Goal: Information Seeking & Learning: Find specific fact

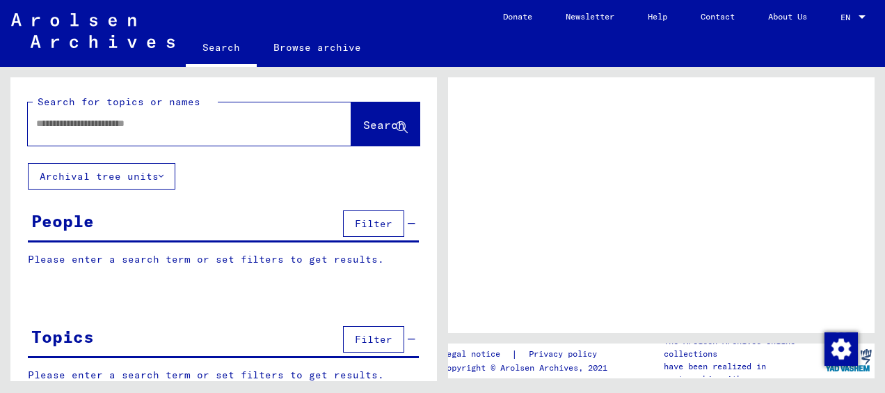
click at [274, 117] on input "text" at bounding box center [177, 123] width 282 height 15
type input "*"
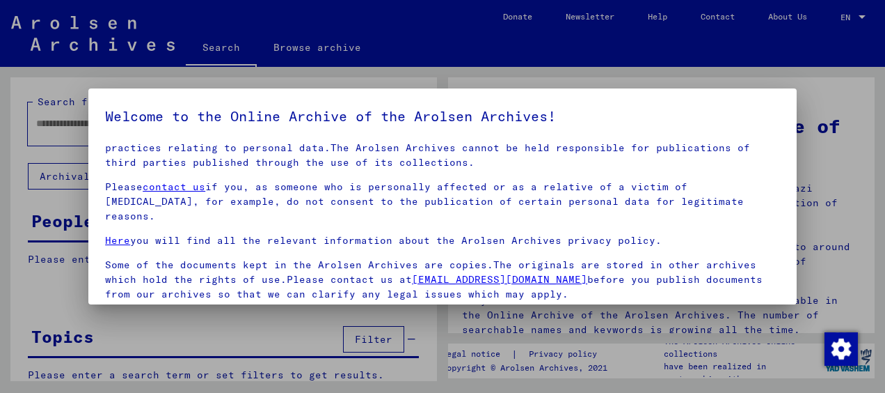
scroll to position [109, 0]
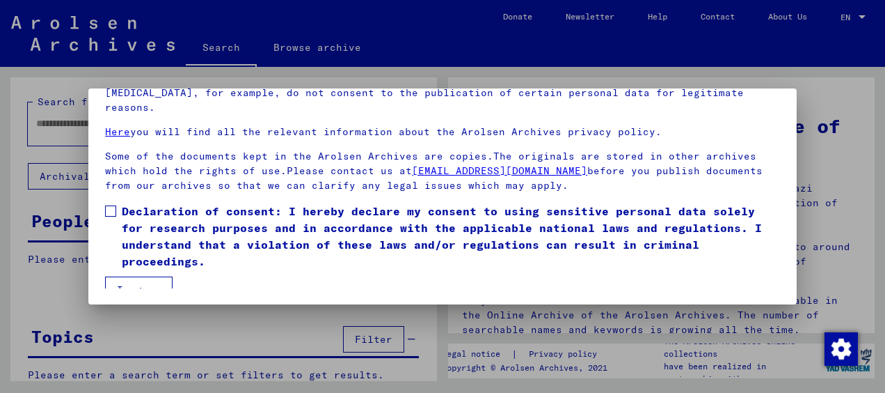
click at [155, 226] on span "Declaration of consent: I hereby declare my consent to using sensitive personal…" at bounding box center [451, 236] width 658 height 67
click at [140, 276] on button "I agree" at bounding box center [139, 289] width 68 height 26
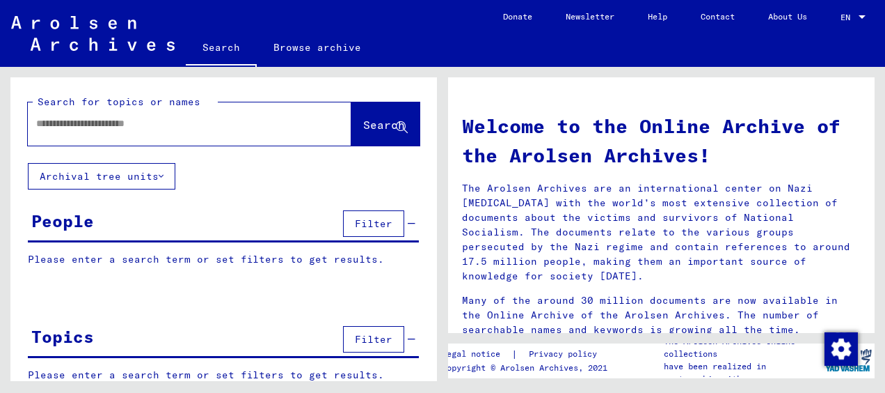
click at [127, 130] on input "text" at bounding box center [173, 123] width 274 height 15
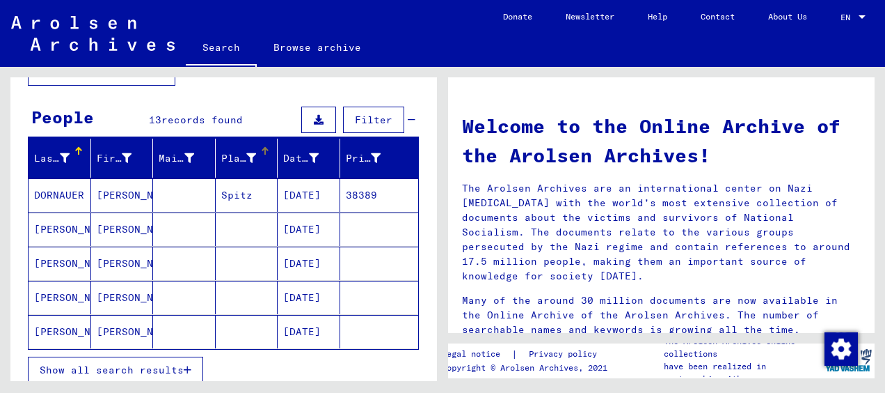
scroll to position [106, 0]
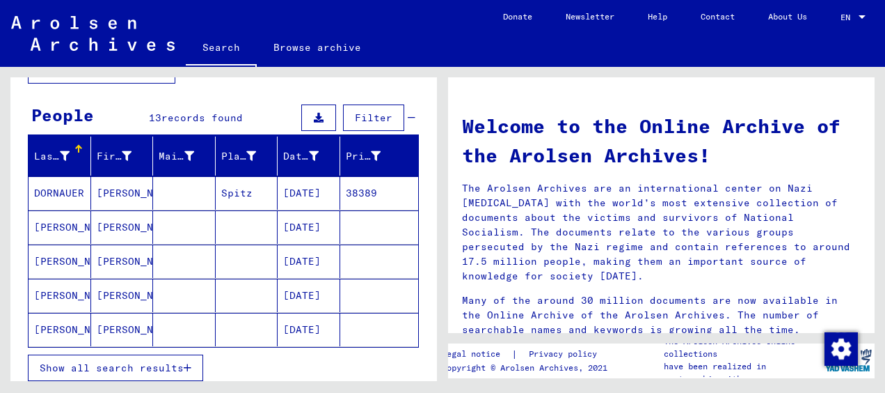
click at [136, 365] on span "Show all search results" at bounding box center [112, 367] width 144 height 13
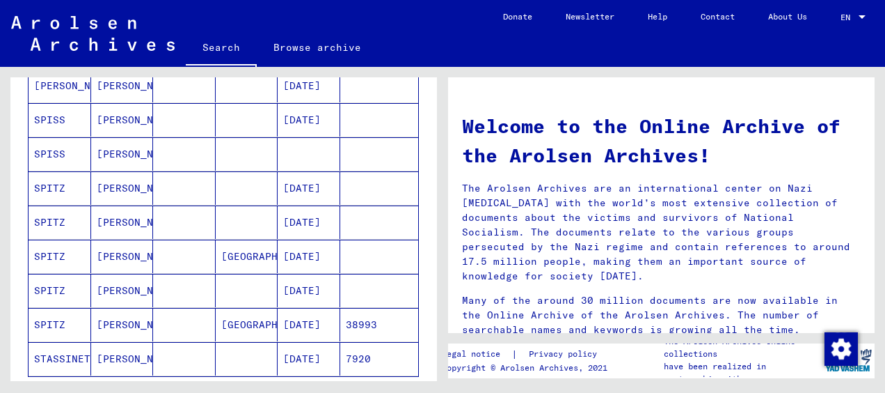
scroll to position [350, 0]
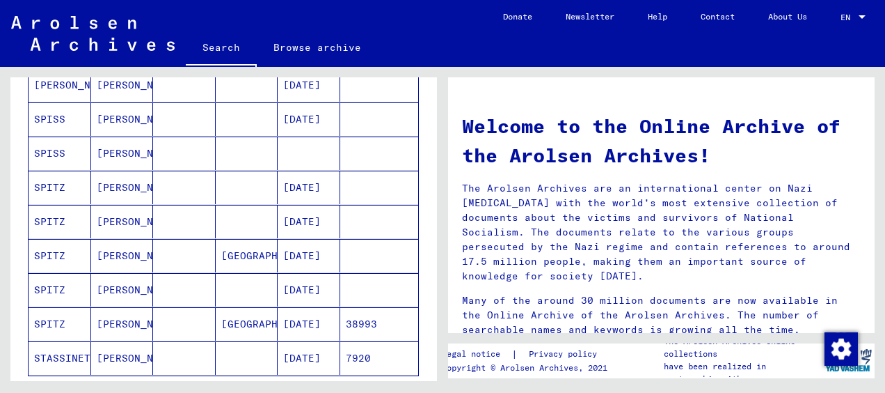
click at [306, 321] on mat-cell "[DATE]" at bounding box center [309, 323] width 63 height 33
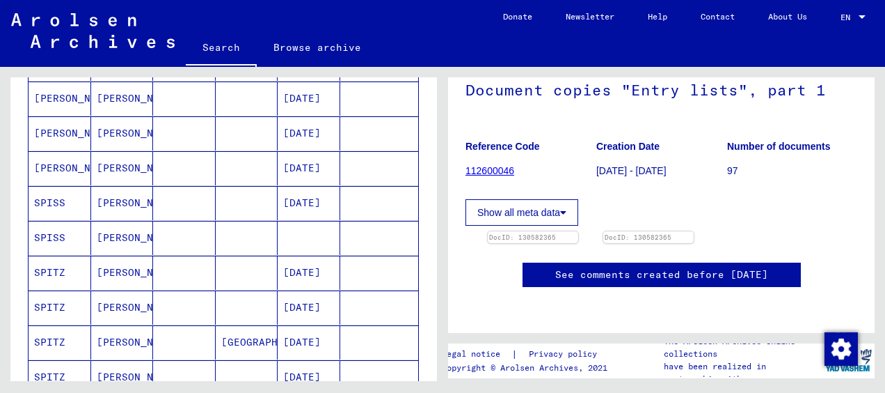
scroll to position [269, 0]
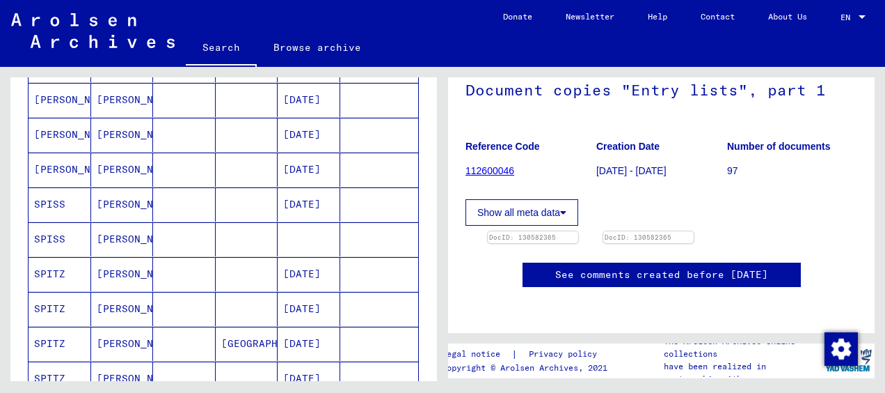
click at [282, 237] on mat-cell at bounding box center [309, 239] width 63 height 34
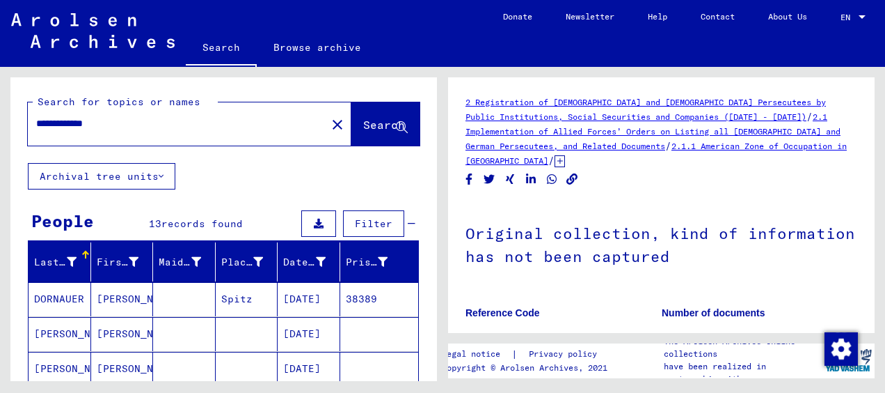
drag, startPoint x: 134, startPoint y: 113, endPoint x: 92, endPoint y: 127, distance: 44.9
click at [92, 127] on div "**********" at bounding box center [173, 123] width 290 height 31
drag, startPoint x: 127, startPoint y: 126, endPoint x: 72, endPoint y: 132, distance: 54.6
click at [72, 132] on div "**********" at bounding box center [173, 123] width 290 height 31
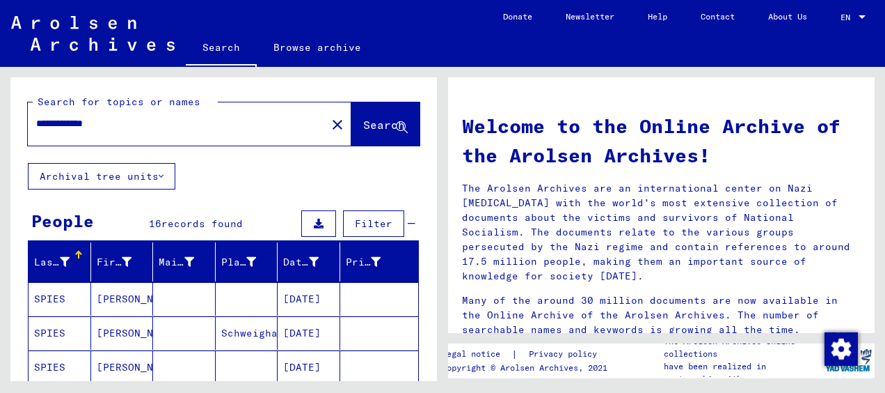
scroll to position [106, 0]
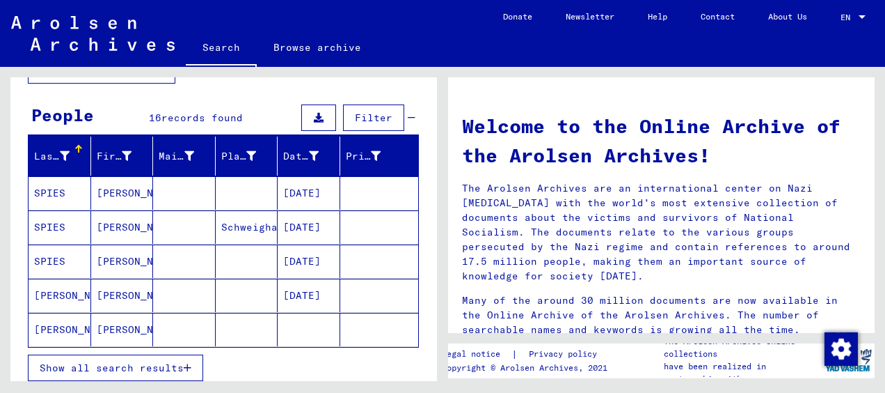
click at [188, 363] on icon "button" at bounding box center [188, 368] width 8 height 10
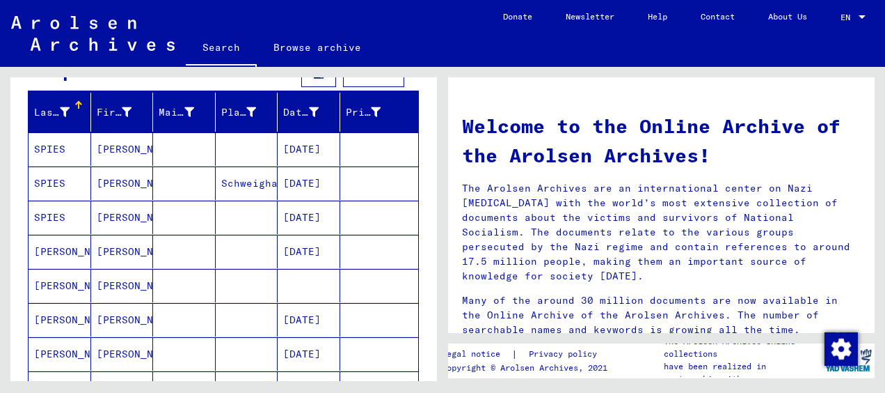
scroll to position [0, 0]
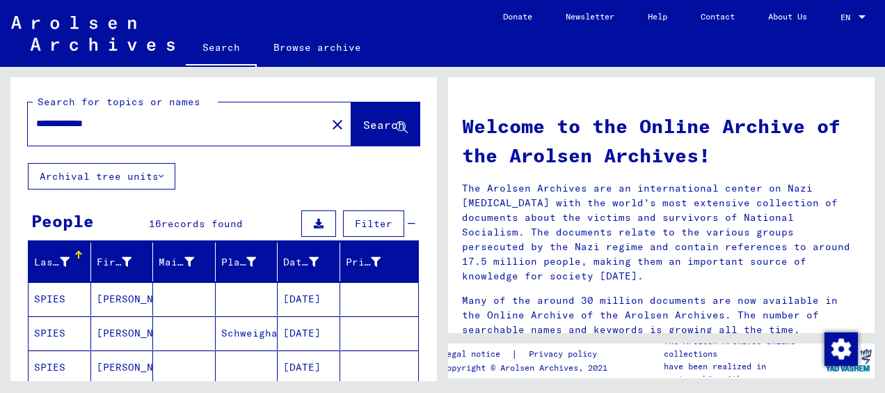
drag, startPoint x: 70, startPoint y: 126, endPoint x: -3, endPoint y: 143, distance: 74.4
click at [0, 143] on html "**********" at bounding box center [442, 196] width 885 height 393
type input "**********"
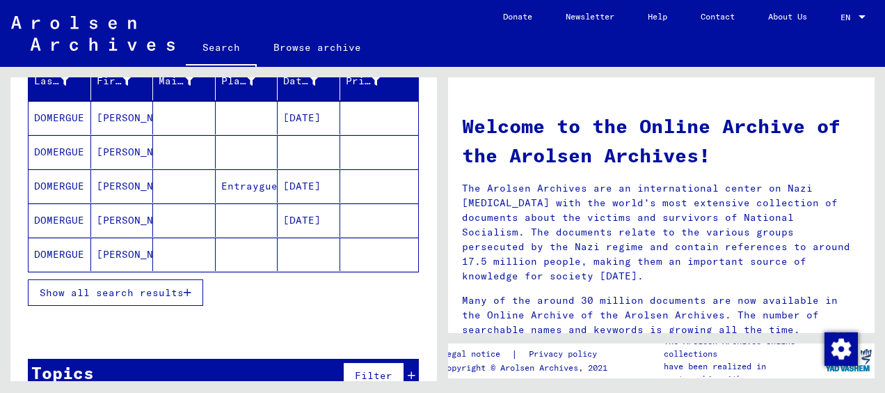
scroll to position [175, 0]
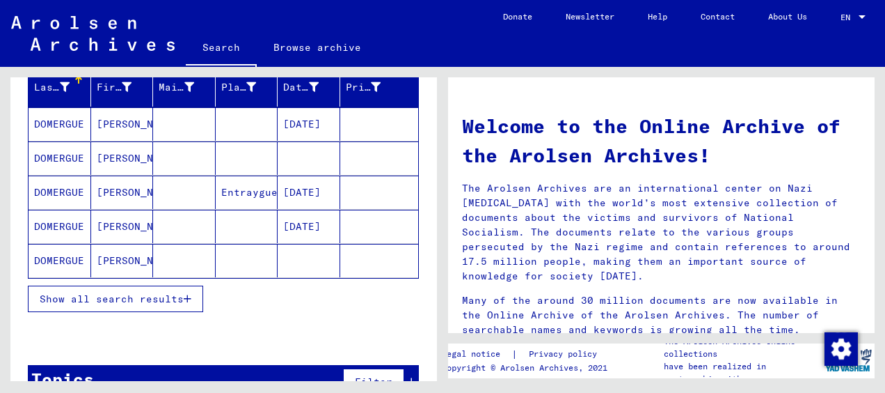
click at [230, 191] on mat-cell "Entraygues" at bounding box center [247, 191] width 63 height 33
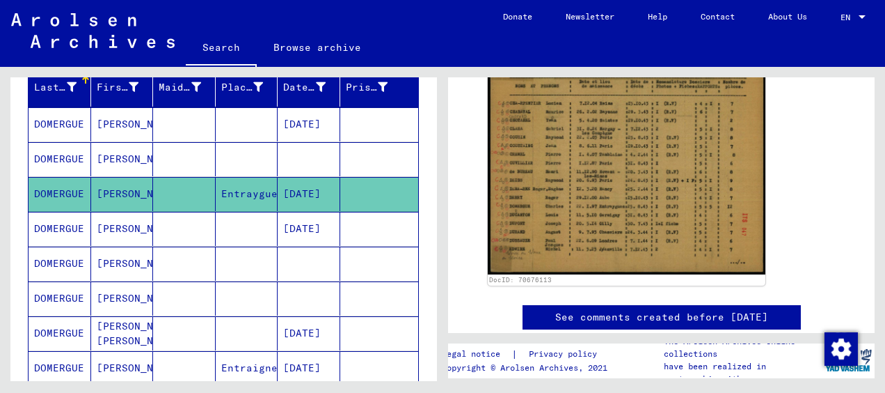
scroll to position [324, 0]
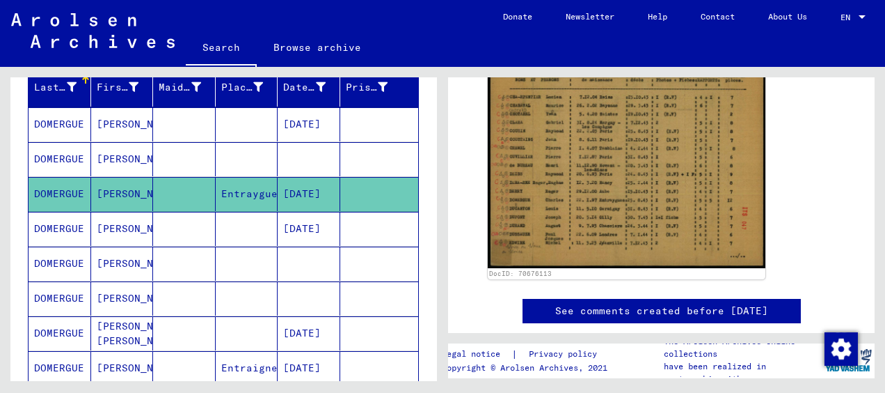
click at [235, 221] on mat-cell at bounding box center [247, 229] width 63 height 34
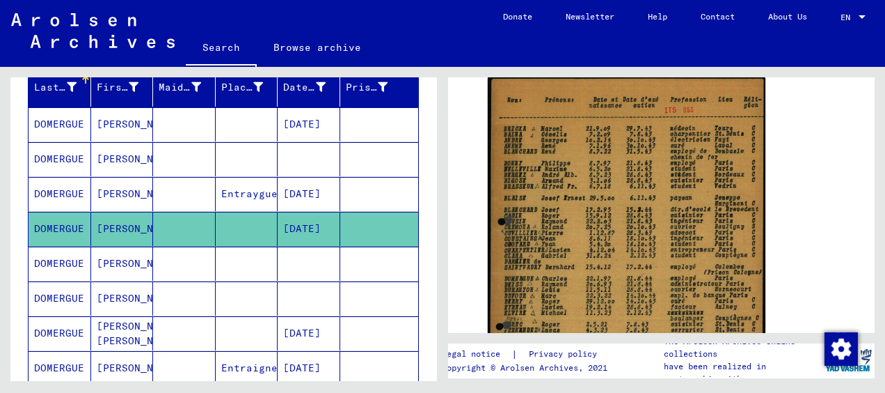
scroll to position [299, 0]
click at [256, 267] on mat-cell at bounding box center [247, 263] width 63 height 34
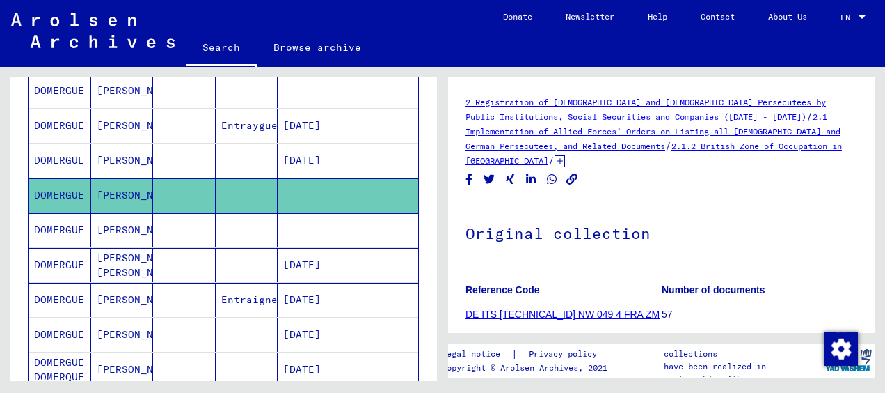
click at [207, 309] on mat-cell at bounding box center [184, 300] width 63 height 34
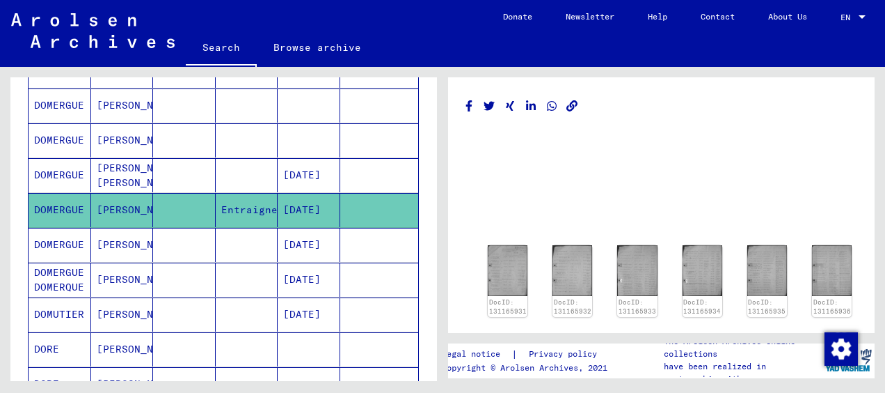
scroll to position [338, 0]
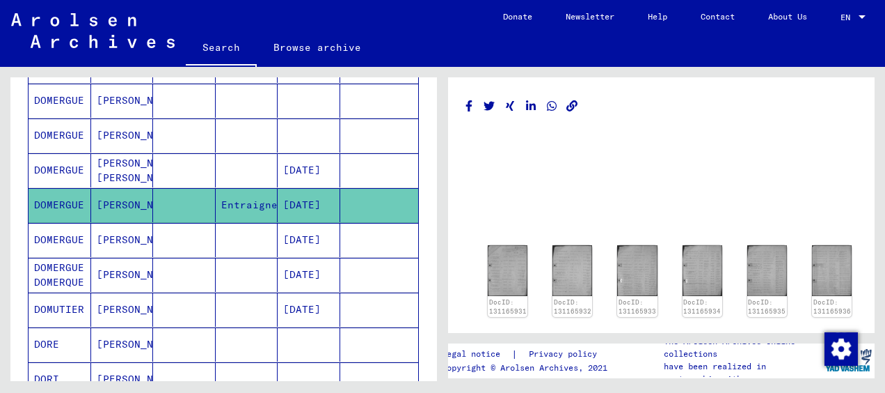
click at [278, 235] on mat-cell "[DATE]" at bounding box center [309, 240] width 63 height 34
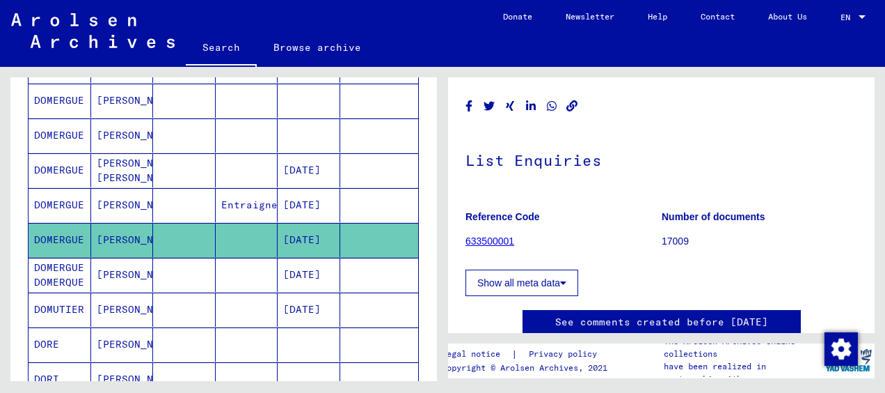
click at [304, 276] on mat-cell "[DATE]" at bounding box center [309, 275] width 63 height 34
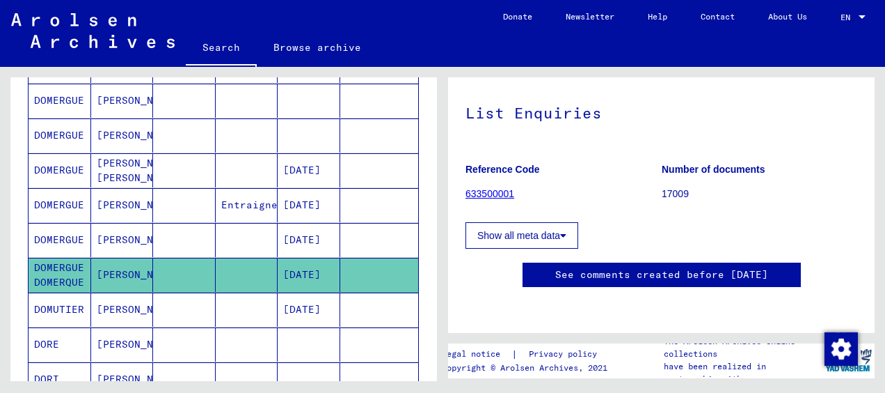
scroll to position [211, 0]
click at [301, 313] on mat-cell "[DATE]" at bounding box center [309, 309] width 63 height 34
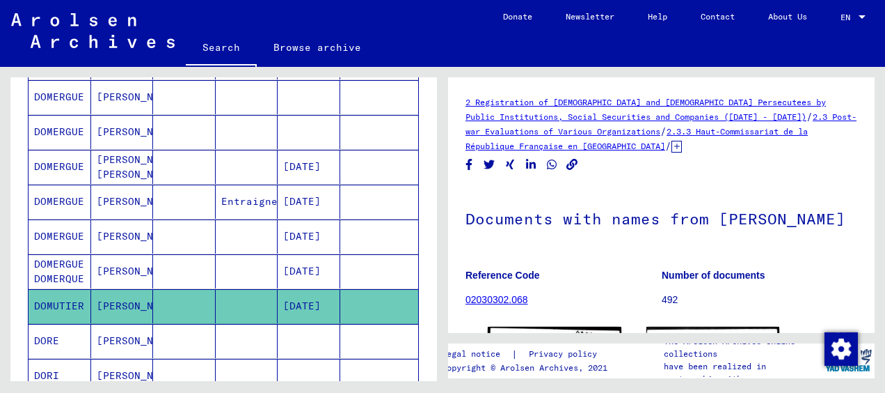
scroll to position [338, 0]
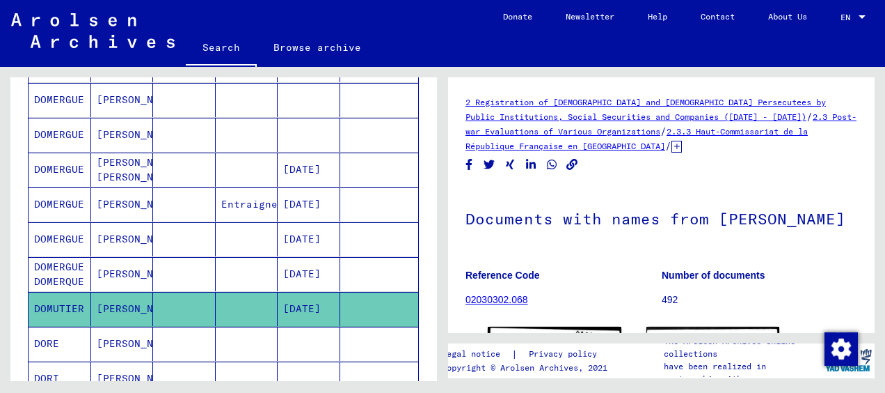
click at [303, 262] on mat-cell "[DATE]" at bounding box center [309, 274] width 63 height 34
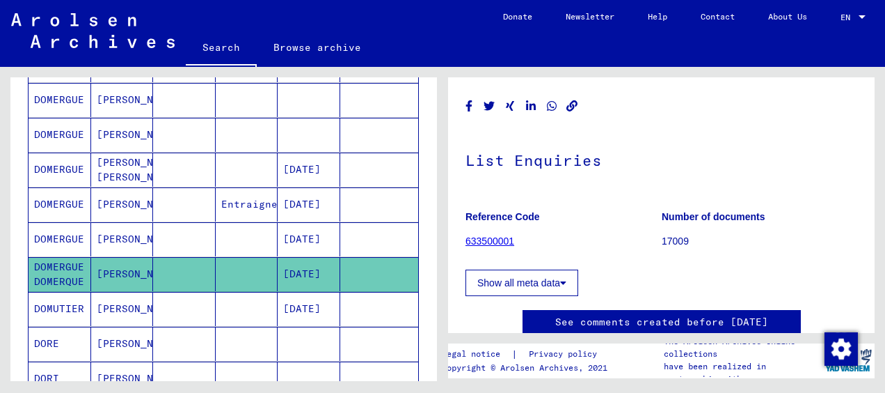
click at [303, 235] on mat-cell "[DATE]" at bounding box center [309, 239] width 63 height 34
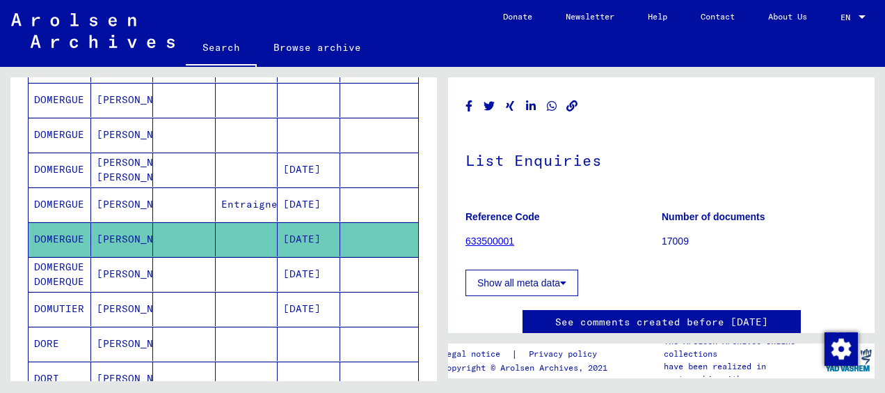
click at [278, 205] on mat-cell "[DATE]" at bounding box center [309, 204] width 63 height 34
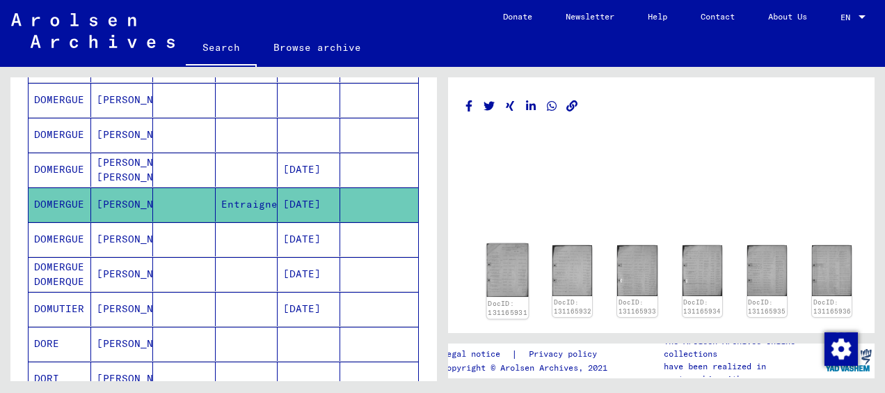
click at [518, 291] on img at bounding box center [508, 271] width 42 height 54
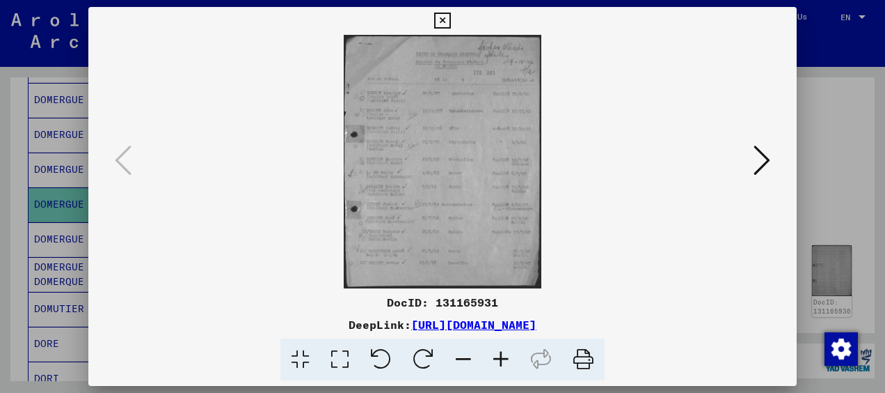
click at [498, 350] on icon at bounding box center [501, 359] width 38 height 42
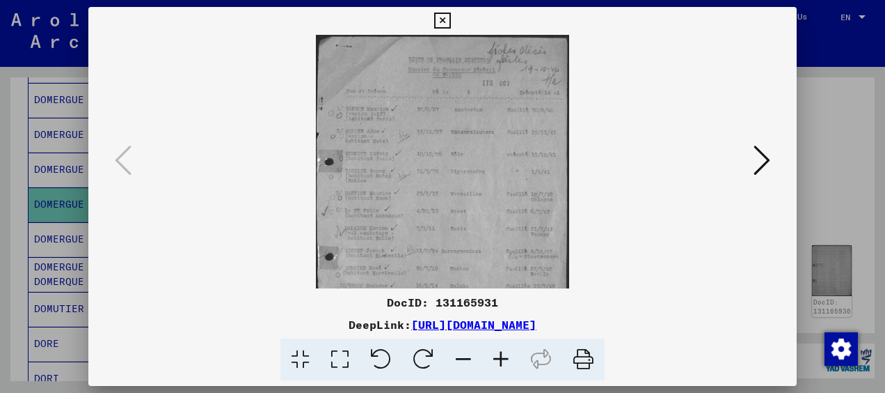
click at [498, 350] on icon at bounding box center [501, 359] width 38 height 42
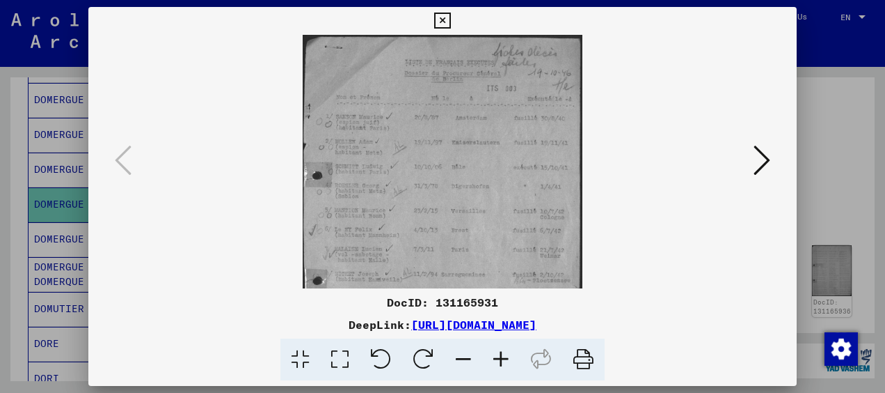
click at [498, 350] on icon at bounding box center [501, 359] width 38 height 42
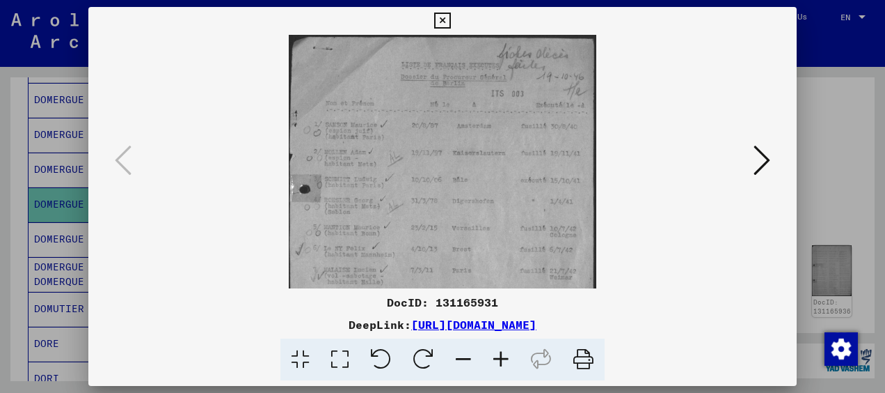
click at [498, 350] on icon at bounding box center [501, 359] width 38 height 42
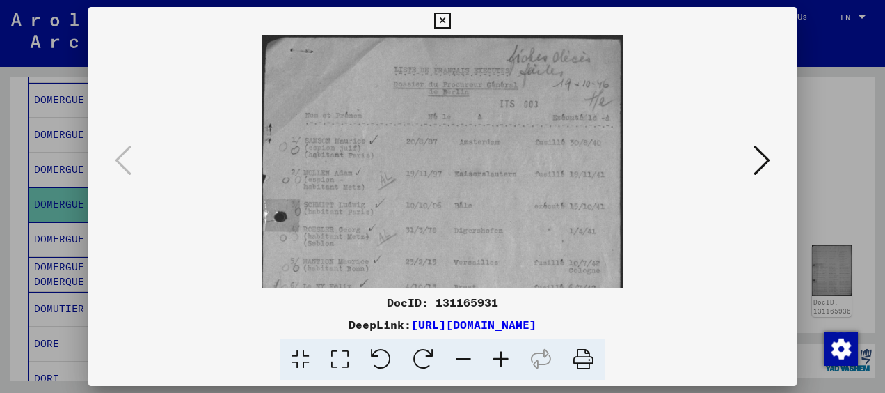
click at [498, 350] on icon at bounding box center [501, 359] width 38 height 42
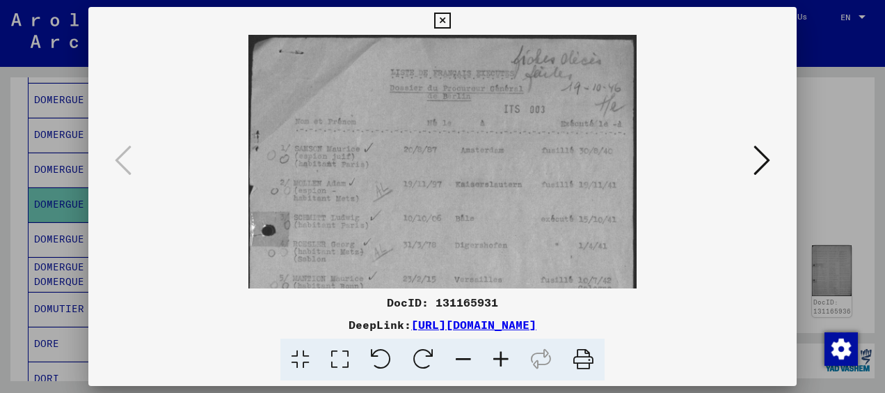
click at [498, 350] on icon at bounding box center [501, 359] width 38 height 42
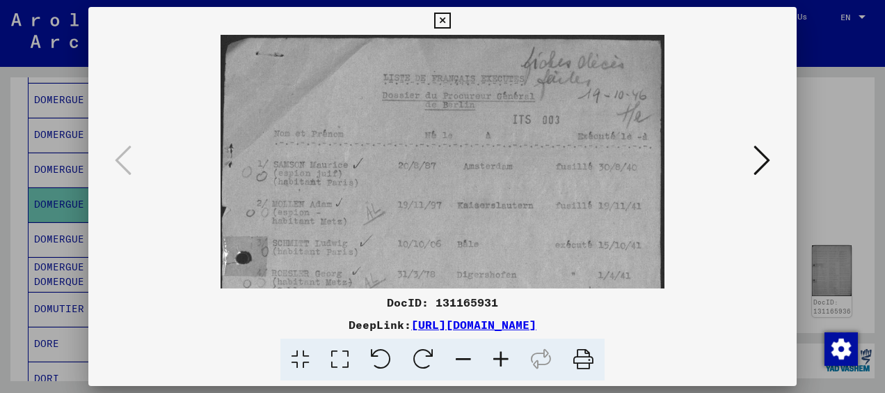
click at [498, 350] on icon at bounding box center [501, 359] width 38 height 42
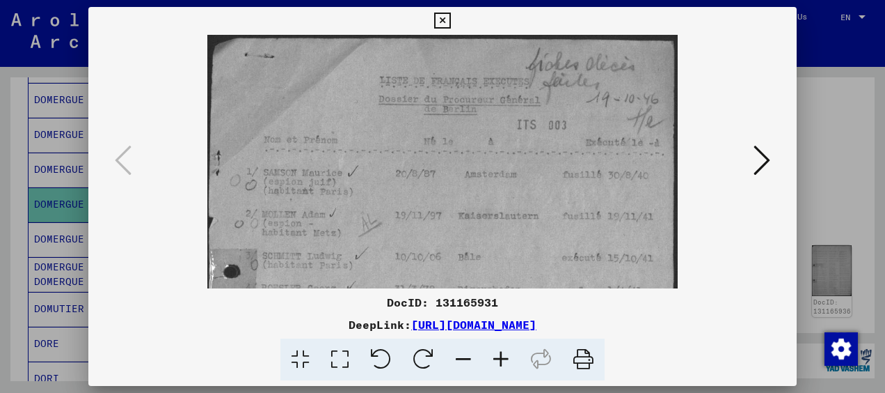
click at [498, 350] on icon at bounding box center [501, 359] width 38 height 42
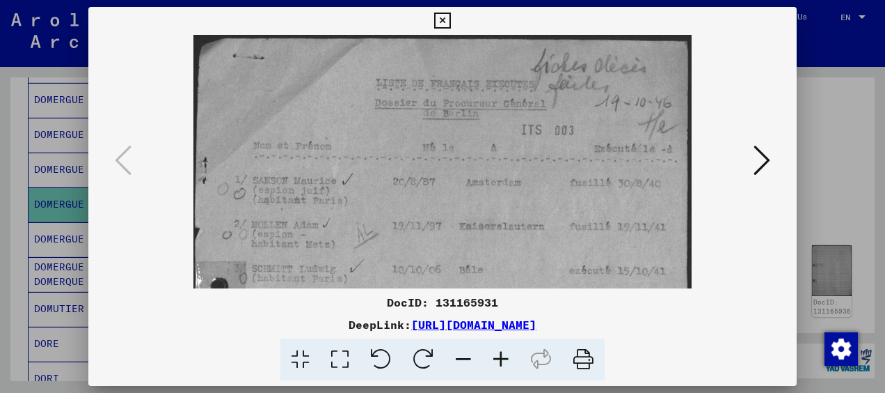
click at [498, 350] on icon at bounding box center [501, 359] width 38 height 42
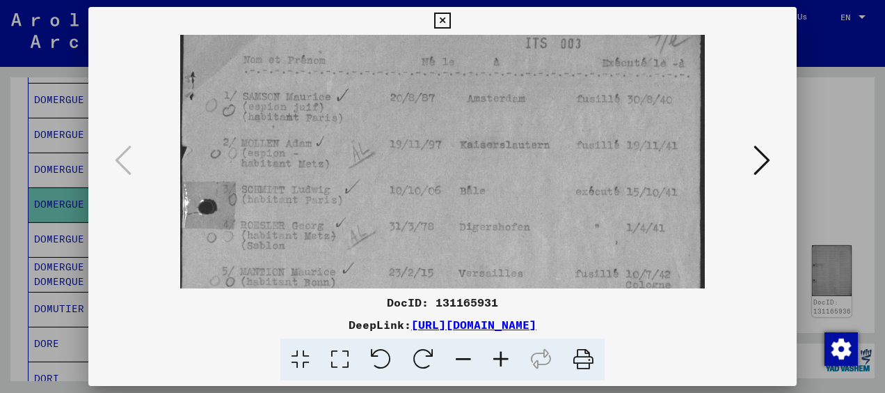
scroll to position [95, 0]
drag, startPoint x: 297, startPoint y: 232, endPoint x: 315, endPoint y: 138, distance: 96.2
click at [315, 138] on img at bounding box center [442, 275] width 525 height 671
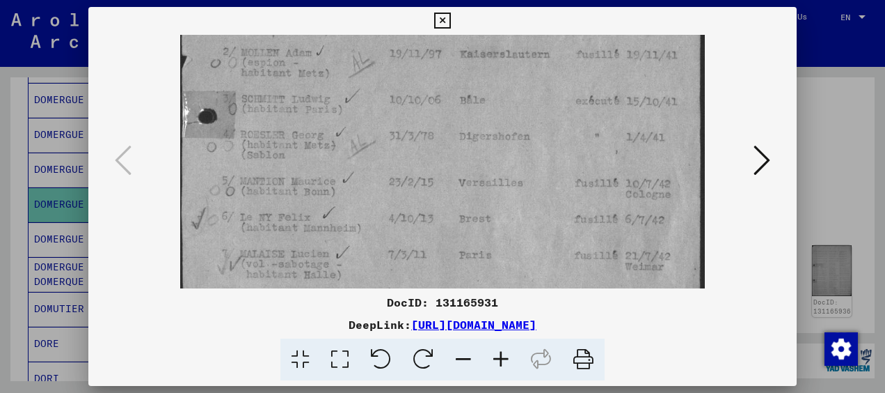
drag, startPoint x: 315, startPoint y: 185, endPoint x: 319, endPoint y: 92, distance: 93.4
click at [319, 92] on img at bounding box center [442, 187] width 525 height 671
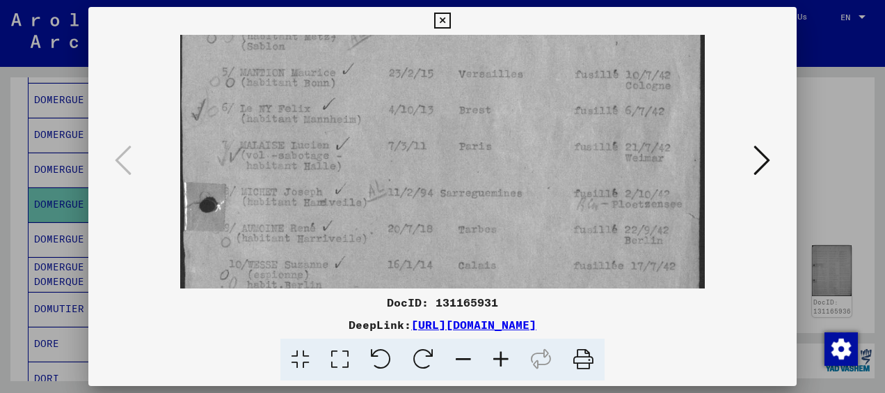
drag, startPoint x: 311, startPoint y: 211, endPoint x: 314, endPoint y: 95, distance: 116.3
click at [314, 95] on img at bounding box center [442, 79] width 525 height 671
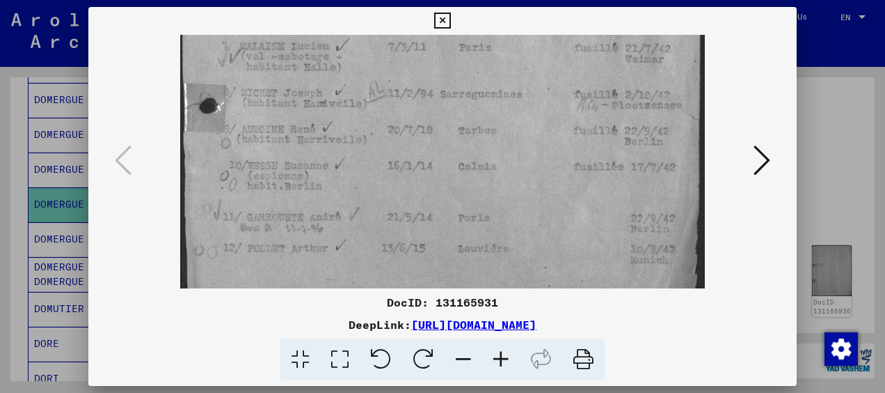
drag, startPoint x: 313, startPoint y: 199, endPoint x: 333, endPoint y: 111, distance: 90.0
click at [765, 156] on icon at bounding box center [762, 159] width 17 height 33
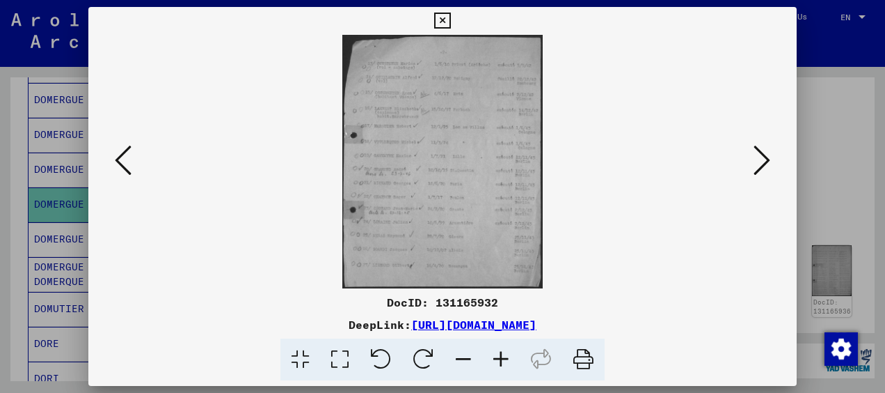
click at [501, 356] on icon at bounding box center [501, 359] width 38 height 42
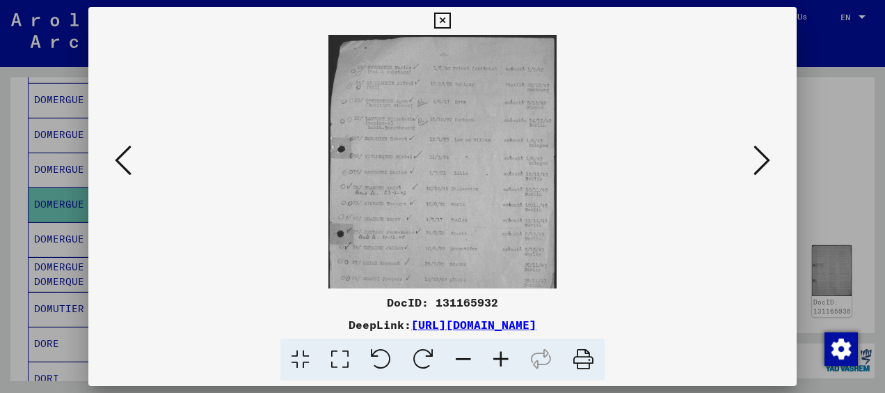
click at [501, 356] on icon at bounding box center [501, 359] width 38 height 42
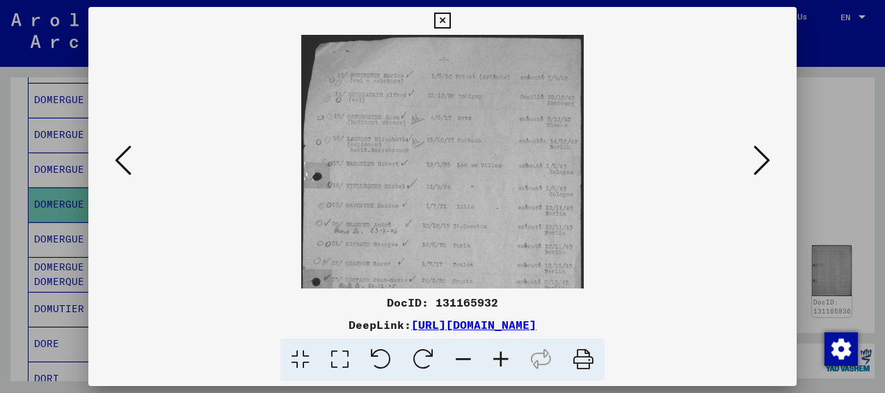
click at [501, 356] on icon at bounding box center [501, 359] width 38 height 42
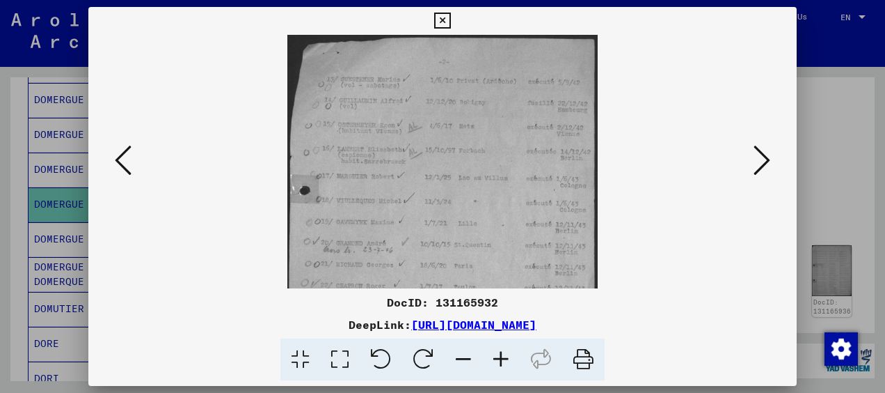
click at [501, 356] on icon at bounding box center [501, 359] width 38 height 42
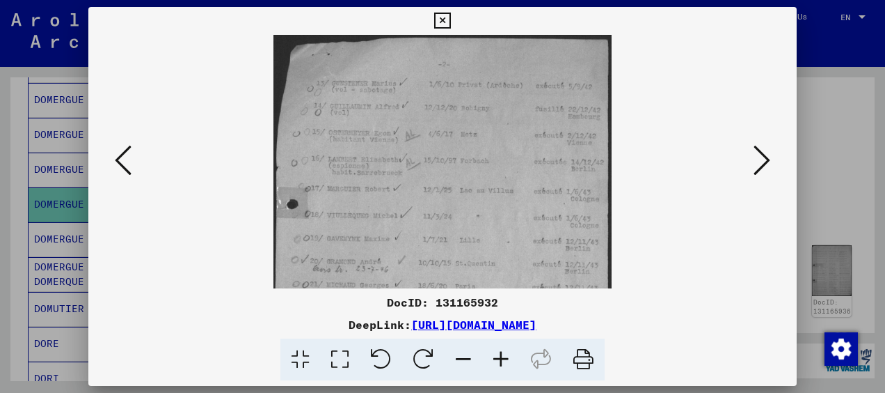
click at [501, 356] on icon at bounding box center [501, 359] width 38 height 42
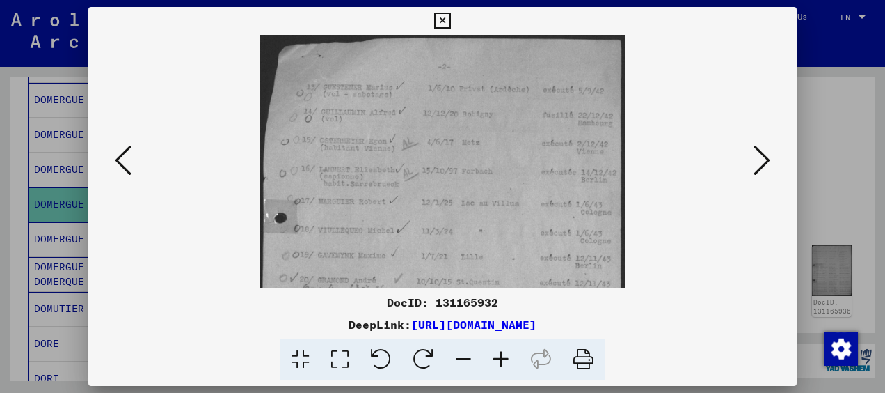
click at [501, 356] on icon at bounding box center [501, 359] width 38 height 42
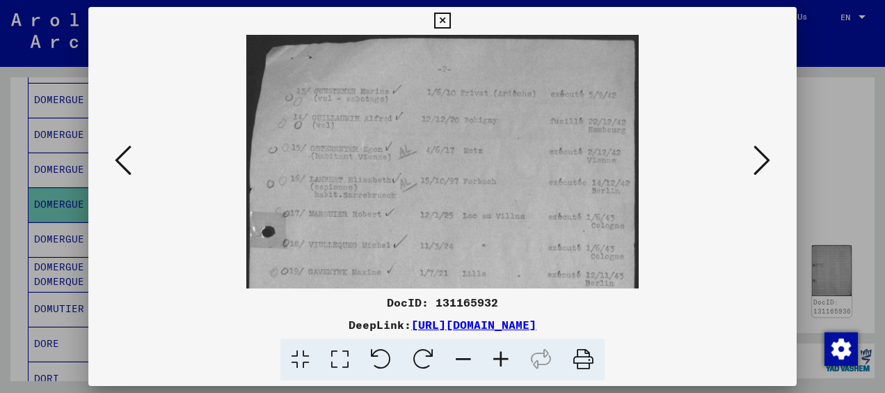
click at [501, 356] on icon at bounding box center [501, 359] width 38 height 42
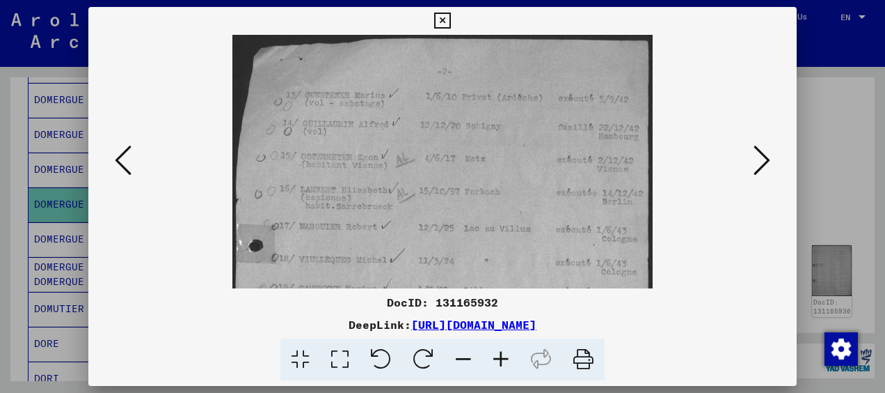
scroll to position [121, 0]
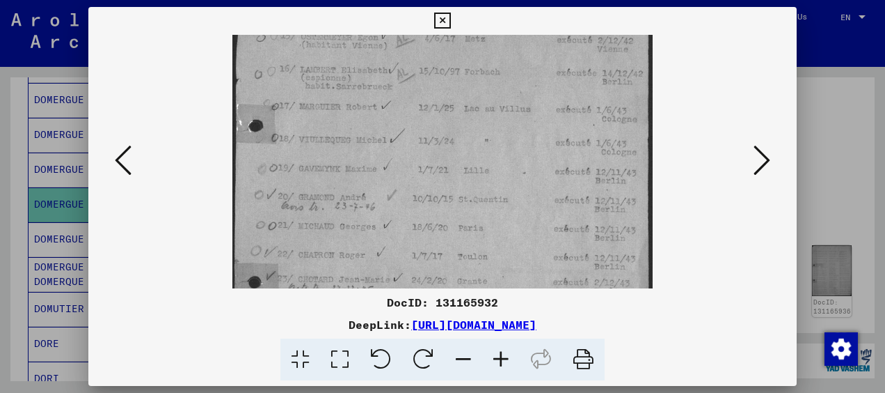
drag, startPoint x: 395, startPoint y: 237, endPoint x: 390, endPoint y: 116, distance: 121.2
click at [390, 116] on img at bounding box center [442, 181] width 420 height 532
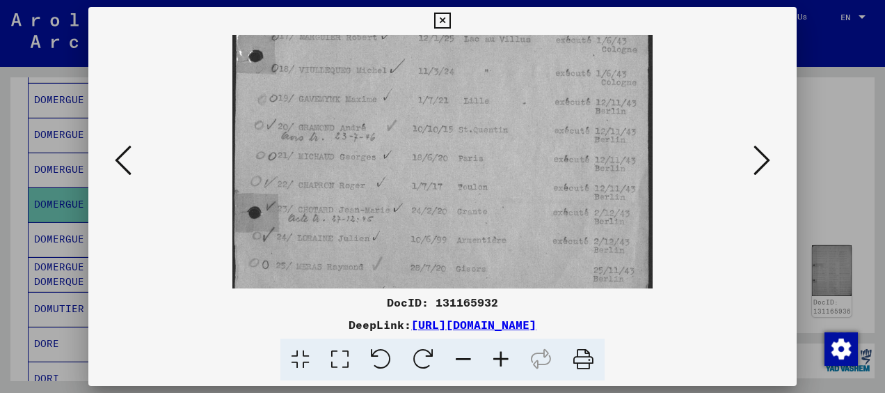
drag, startPoint x: 382, startPoint y: 193, endPoint x: 381, endPoint y: 121, distance: 72.4
click at [381, 121] on img at bounding box center [442, 111] width 420 height 532
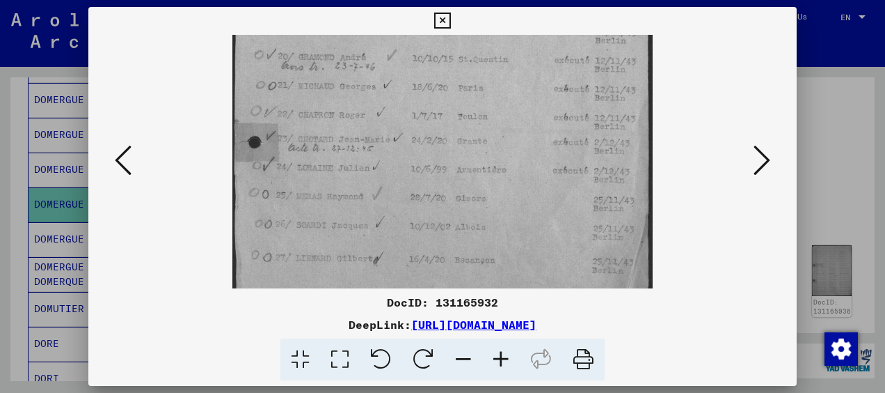
drag, startPoint x: 381, startPoint y: 224, endPoint x: 383, endPoint y: 159, distance: 64.8
click at [383, 159] on img at bounding box center [442, 41] width 420 height 532
click at [765, 156] on icon at bounding box center [762, 159] width 17 height 33
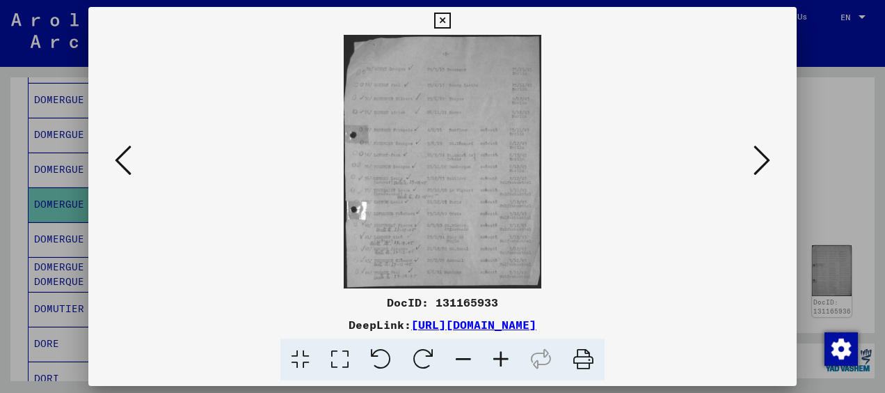
click at [497, 358] on icon at bounding box center [501, 359] width 38 height 42
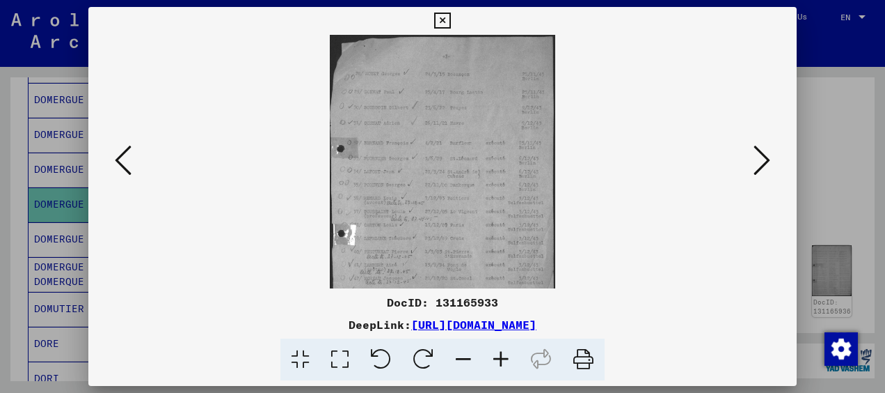
click at [497, 358] on icon at bounding box center [501, 359] width 38 height 42
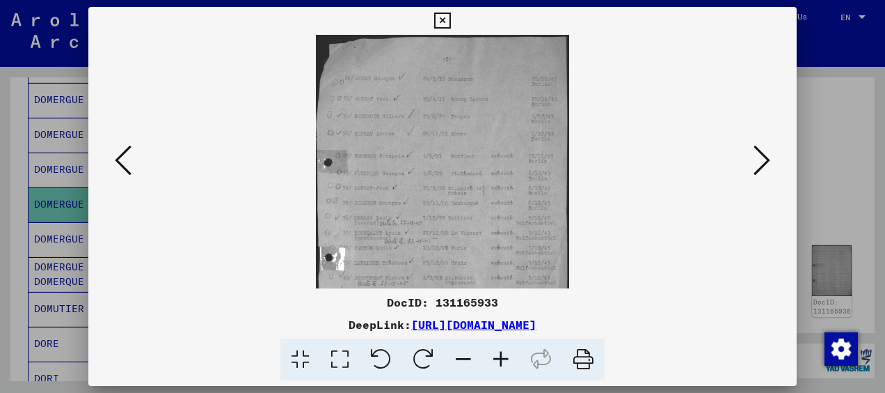
click at [497, 358] on icon at bounding box center [501, 359] width 38 height 42
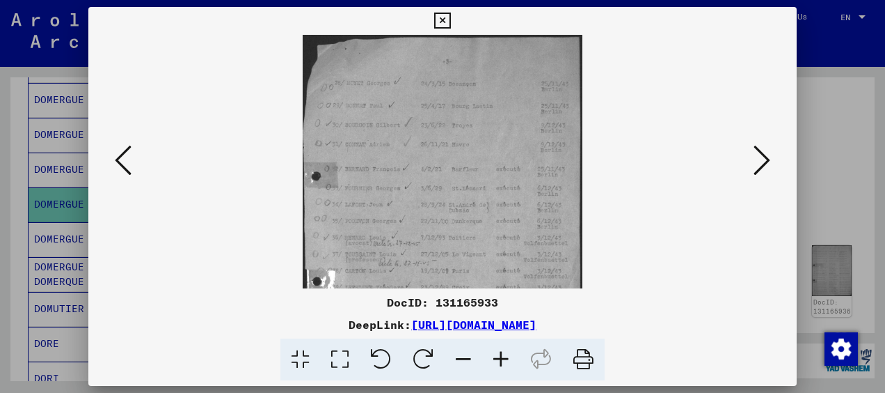
click at [497, 358] on icon at bounding box center [501, 359] width 38 height 42
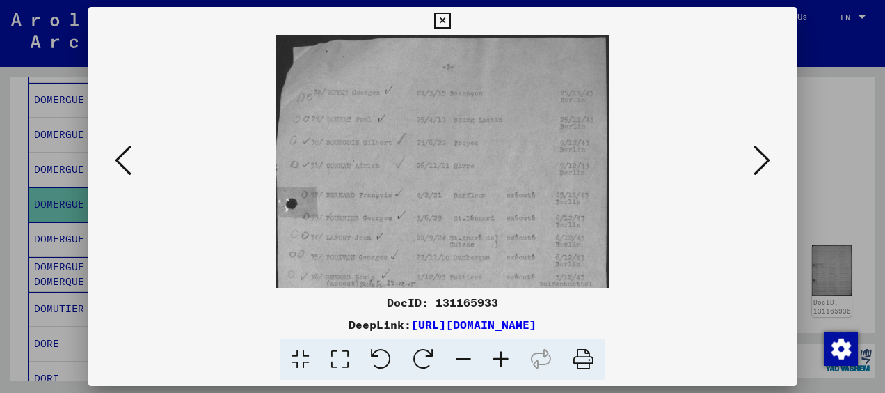
click at [497, 358] on icon at bounding box center [501, 359] width 38 height 42
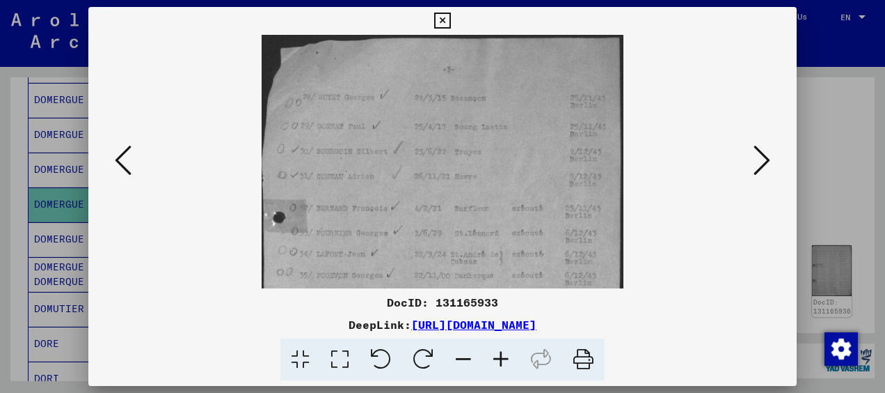
click at [497, 358] on icon at bounding box center [501, 359] width 38 height 42
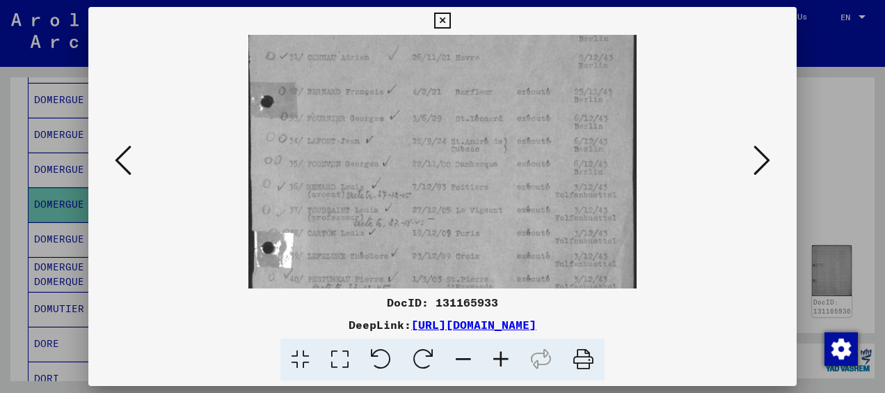
drag, startPoint x: 367, startPoint y: 229, endPoint x: 402, endPoint y: 93, distance: 140.1
click at [402, 93] on img at bounding box center [442, 153] width 389 height 497
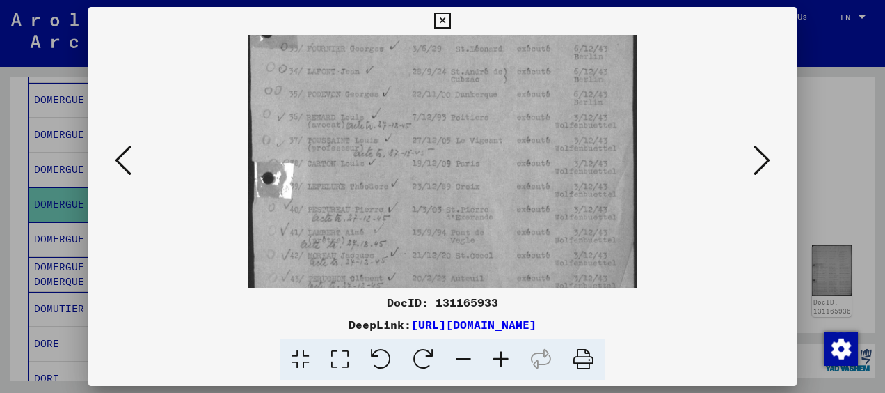
scroll to position [226, 0]
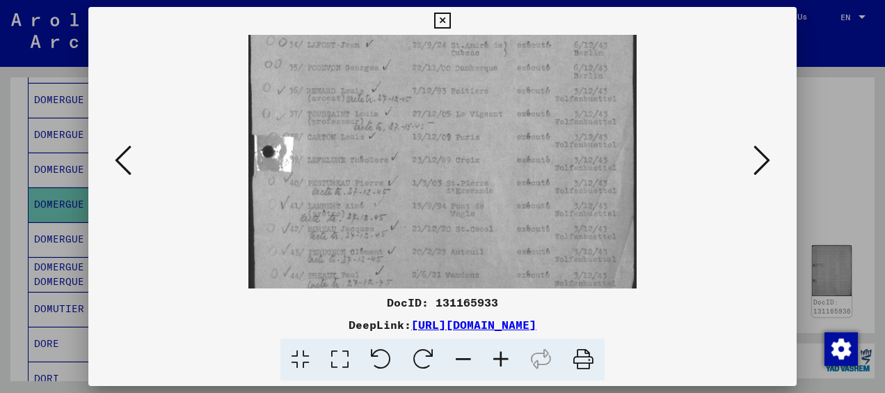
drag, startPoint x: 388, startPoint y: 187, endPoint x: 388, endPoint y: 100, distance: 87.7
click at [388, 100] on img at bounding box center [442, 57] width 389 height 497
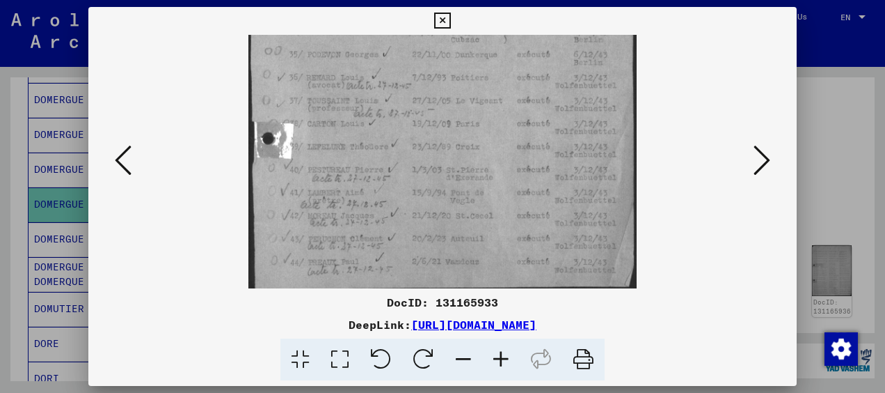
scroll to position [244, 0]
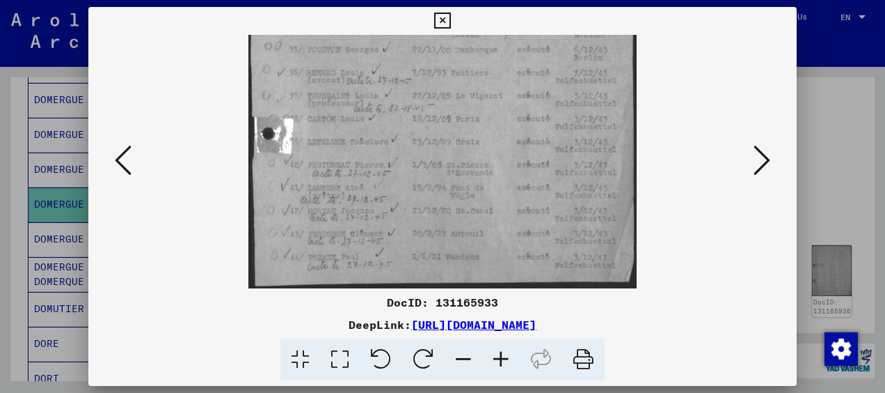
drag, startPoint x: 434, startPoint y: 219, endPoint x: 436, endPoint y: 193, distance: 25.1
click at [436, 193] on img at bounding box center [442, 39] width 389 height 497
click at [757, 157] on icon at bounding box center [762, 159] width 17 height 33
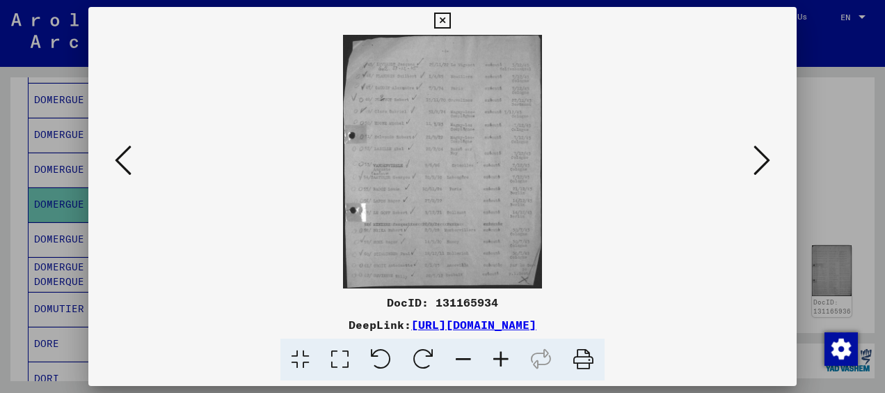
click at [501, 348] on icon at bounding box center [501, 359] width 38 height 42
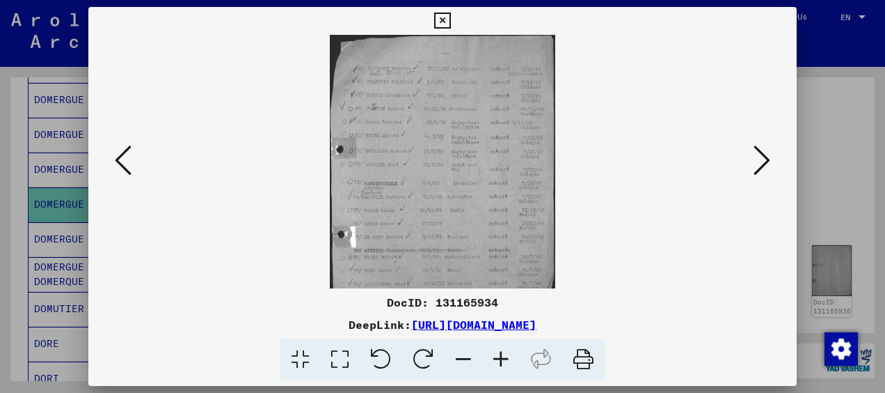
click at [501, 348] on icon at bounding box center [501, 359] width 38 height 42
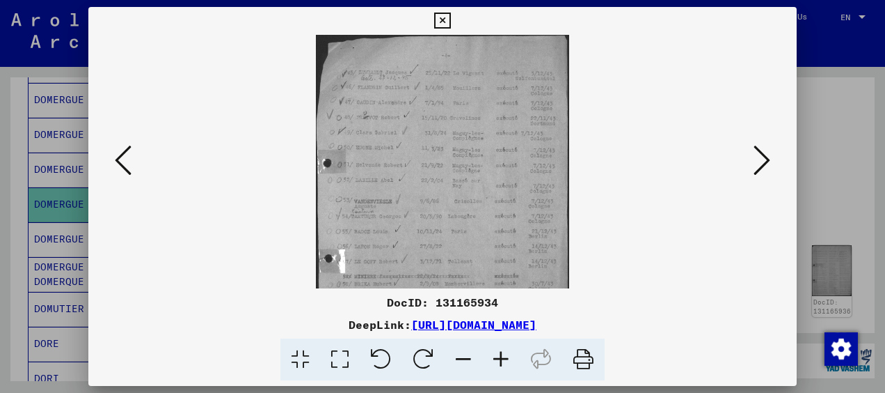
click at [501, 348] on icon at bounding box center [501, 359] width 38 height 42
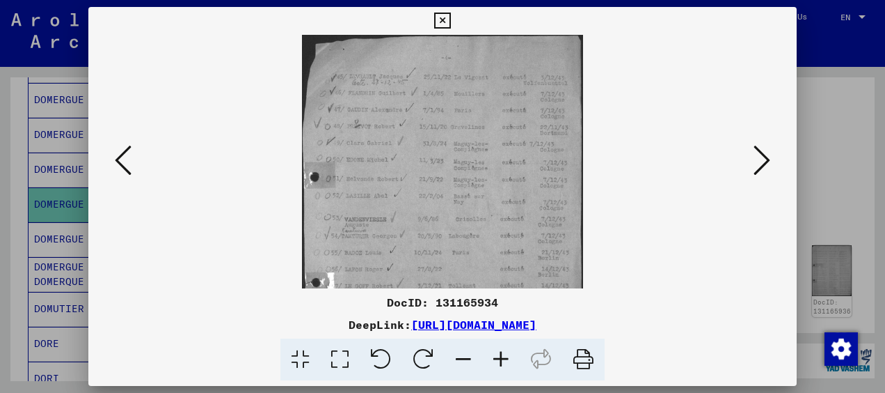
click at [501, 348] on icon at bounding box center [501, 359] width 38 height 42
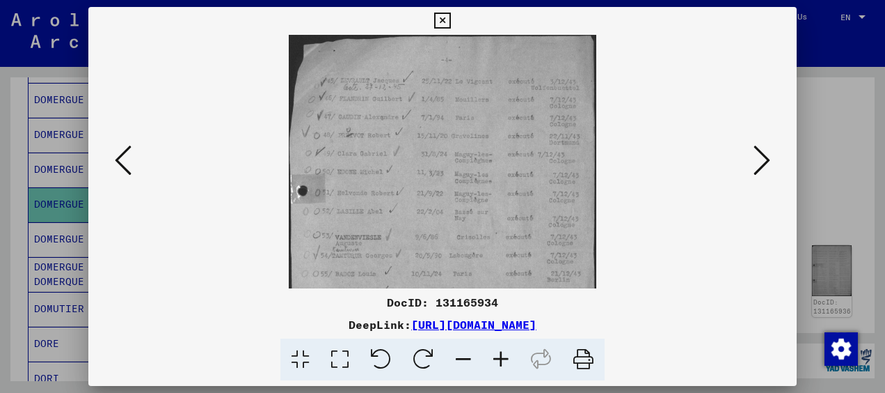
click at [501, 348] on icon at bounding box center [501, 359] width 38 height 42
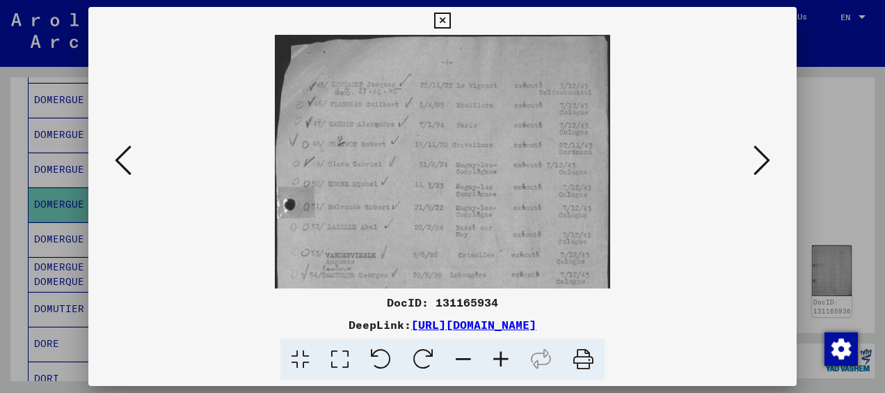
click at [501, 348] on icon at bounding box center [501, 359] width 38 height 42
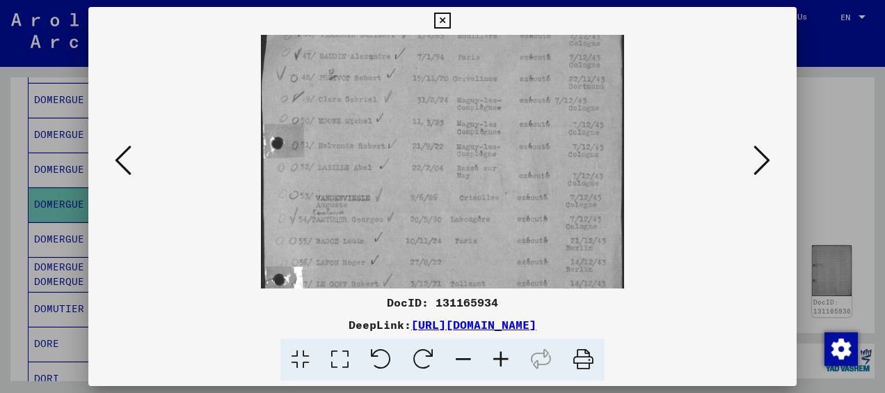
scroll to position [90, 0]
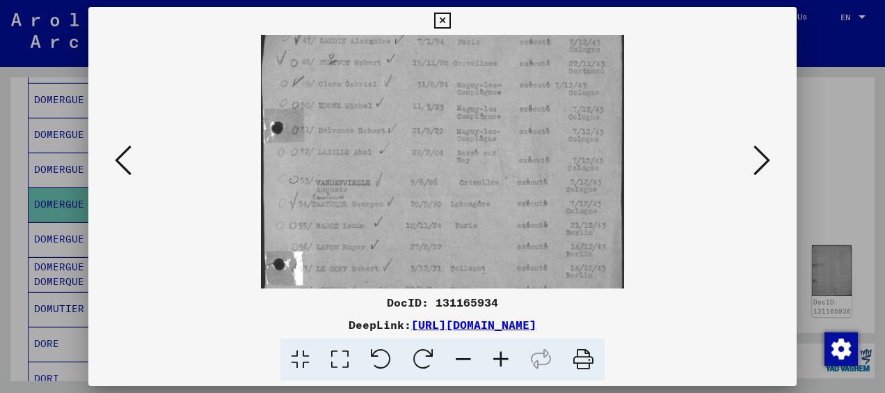
drag, startPoint x: 403, startPoint y: 259, endPoint x: 418, endPoint y: 170, distance: 90.3
click at [418, 170] on img at bounding box center [442, 175] width 363 height 462
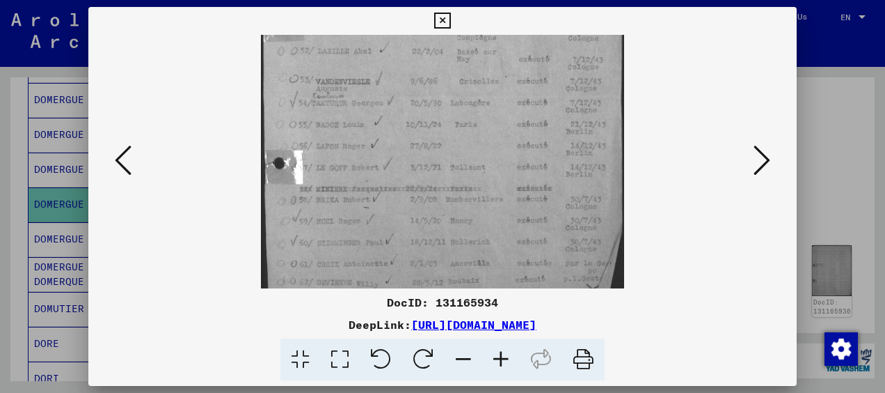
drag, startPoint x: 420, startPoint y: 235, endPoint x: 441, endPoint y: 134, distance: 103.7
click at [441, 134] on img at bounding box center [442, 74] width 363 height 462
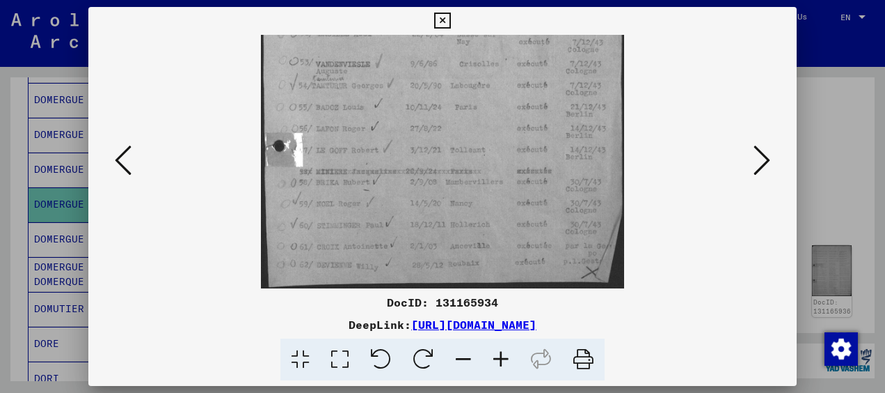
drag, startPoint x: 446, startPoint y: 191, endPoint x: 445, endPoint y: 161, distance: 29.9
click at [445, 161] on img at bounding box center [442, 57] width 363 height 462
click at [759, 173] on icon at bounding box center [762, 159] width 17 height 33
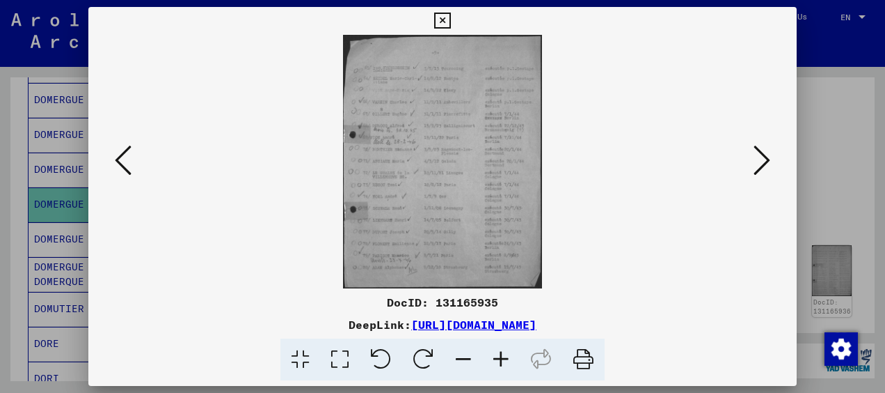
click at [502, 362] on icon at bounding box center [501, 359] width 38 height 42
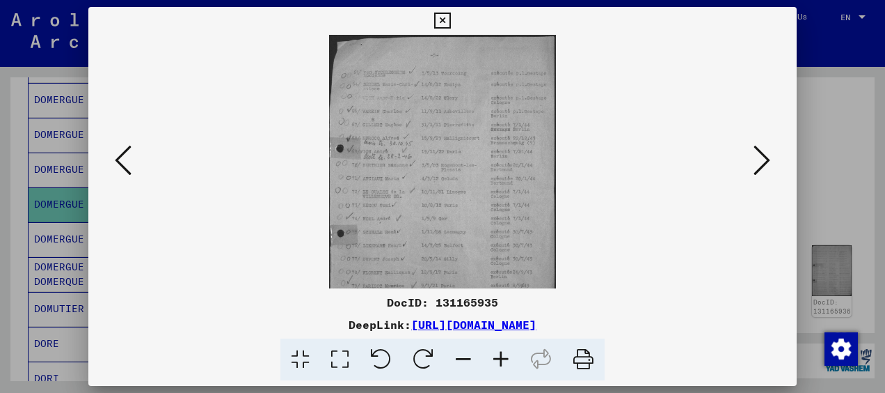
click at [502, 362] on icon at bounding box center [501, 359] width 38 height 42
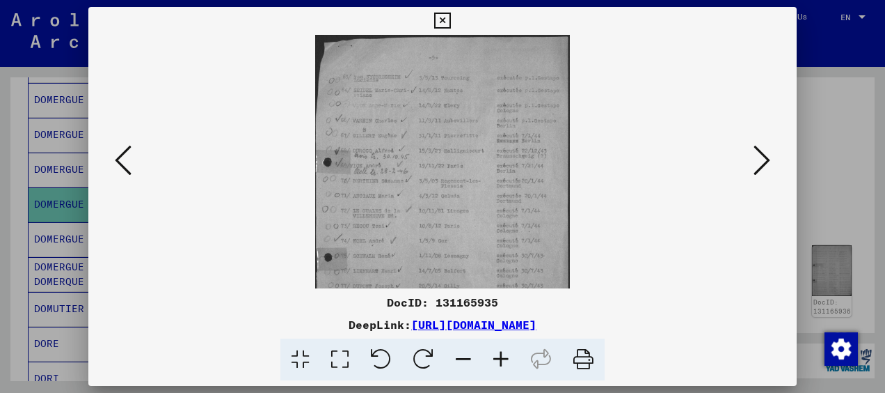
click at [502, 362] on icon at bounding box center [501, 359] width 38 height 42
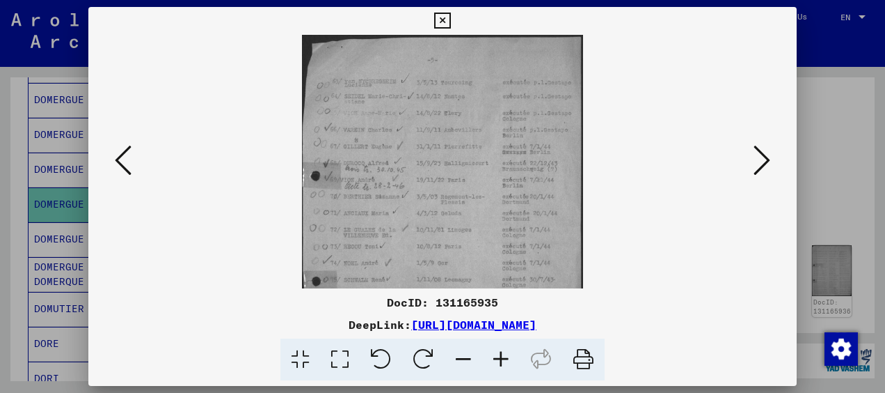
click at [502, 362] on icon at bounding box center [501, 359] width 38 height 42
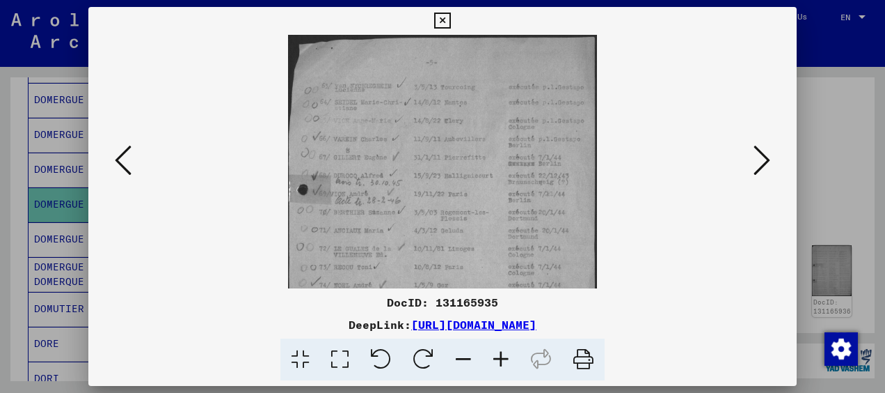
click at [502, 362] on icon at bounding box center [501, 359] width 38 height 42
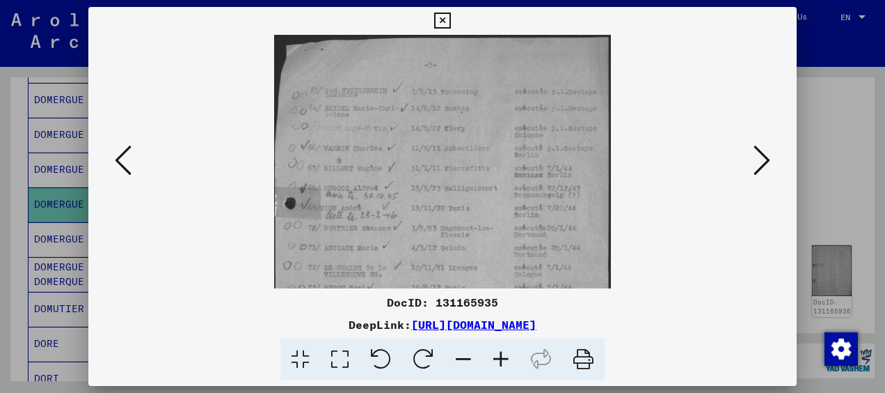
click at [502, 362] on icon at bounding box center [501, 359] width 38 height 42
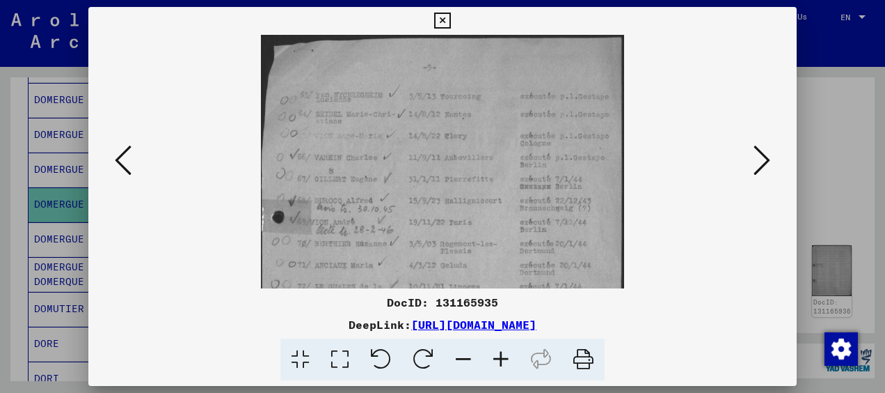
click at [502, 362] on icon at bounding box center [501, 359] width 38 height 42
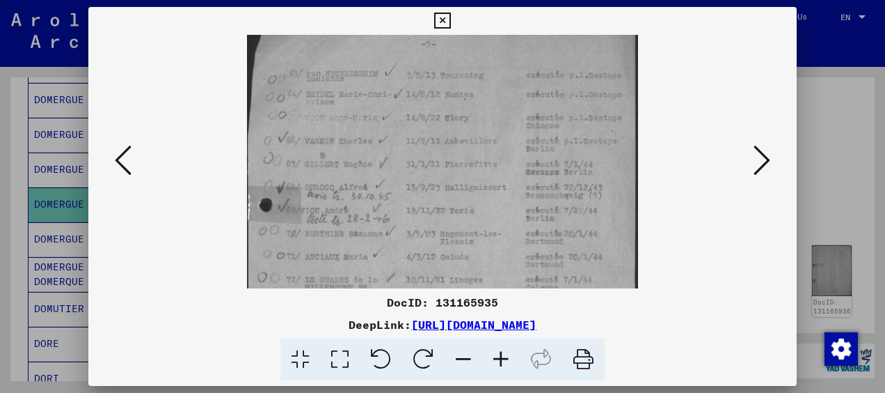
scroll to position [41, 0]
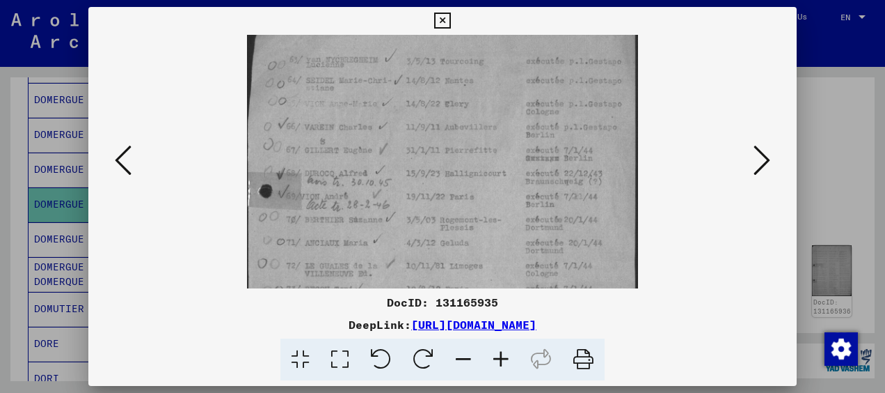
drag, startPoint x: 349, startPoint y: 221, endPoint x: 356, endPoint y: 182, distance: 40.3
click at [356, 182] on img at bounding box center [442, 243] width 391 height 497
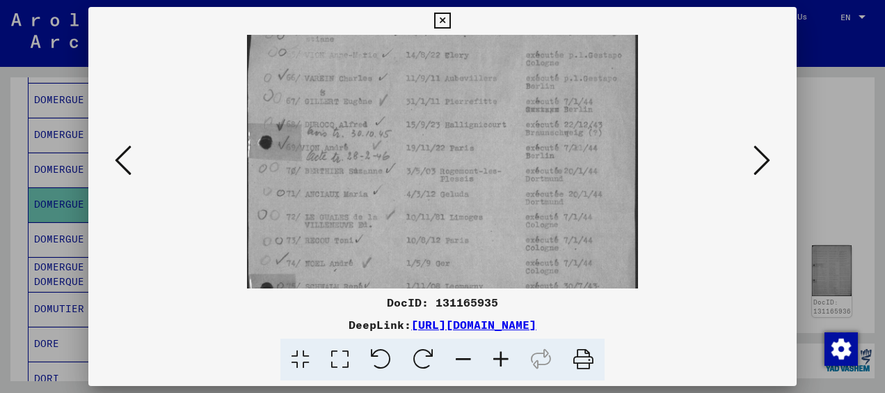
drag, startPoint x: 385, startPoint y: 218, endPoint x: 402, endPoint y: 152, distance: 67.7
click at [401, 155] on img at bounding box center [442, 194] width 391 height 497
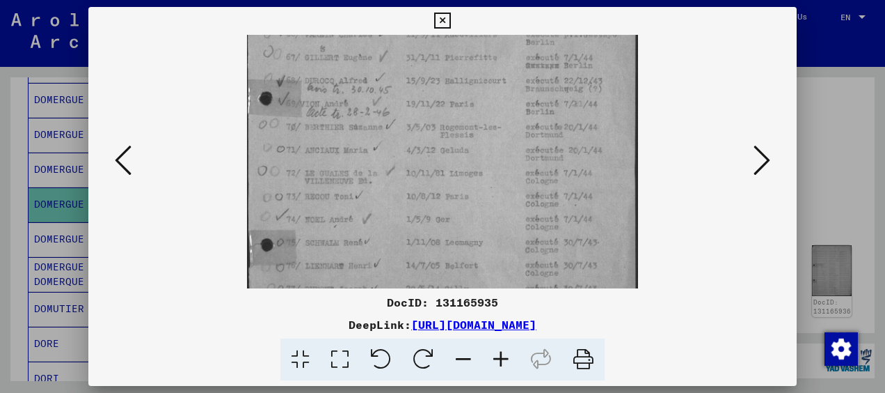
drag, startPoint x: 404, startPoint y: 216, endPoint x: 408, endPoint y: 159, distance: 57.9
click at [409, 161] on img at bounding box center [442, 151] width 391 height 497
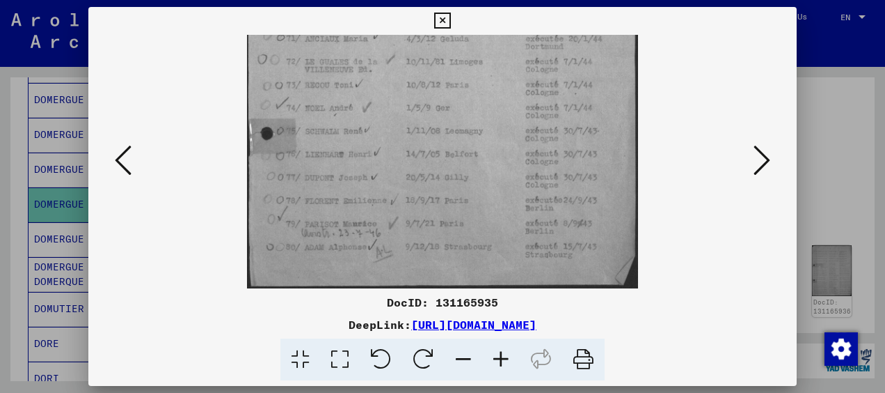
drag, startPoint x: 402, startPoint y: 221, endPoint x: 415, endPoint y: 129, distance: 93.5
click at [415, 129] on img at bounding box center [442, 39] width 391 height 497
click at [754, 155] on icon at bounding box center [762, 159] width 17 height 33
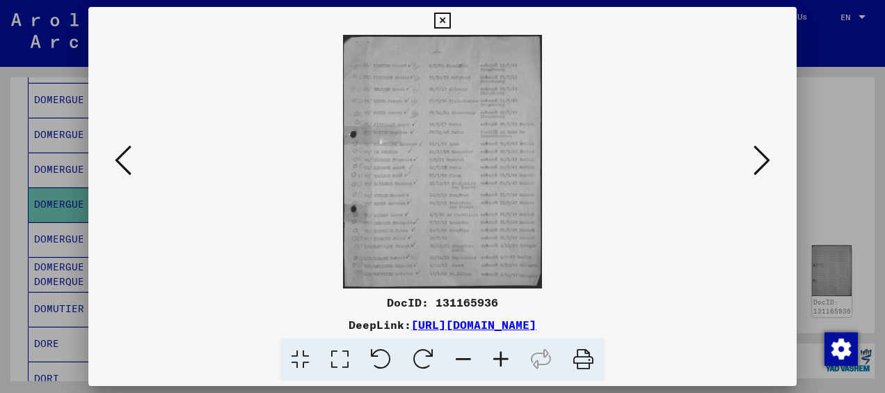
scroll to position [0, 0]
click at [501, 361] on icon at bounding box center [501, 359] width 38 height 42
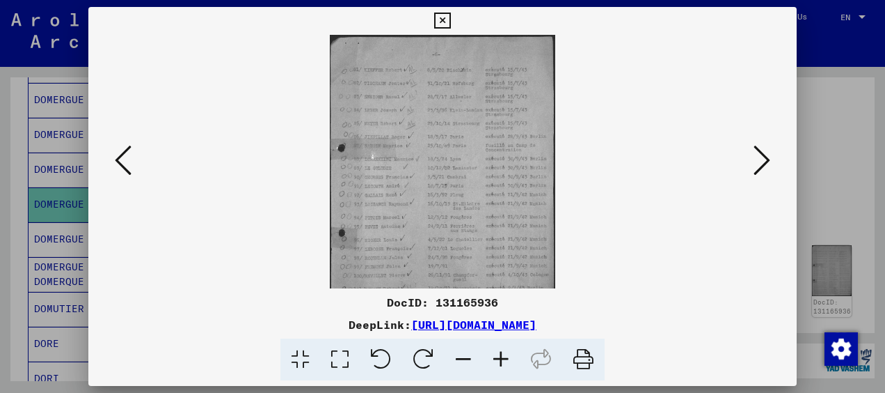
click at [501, 361] on icon at bounding box center [501, 359] width 38 height 42
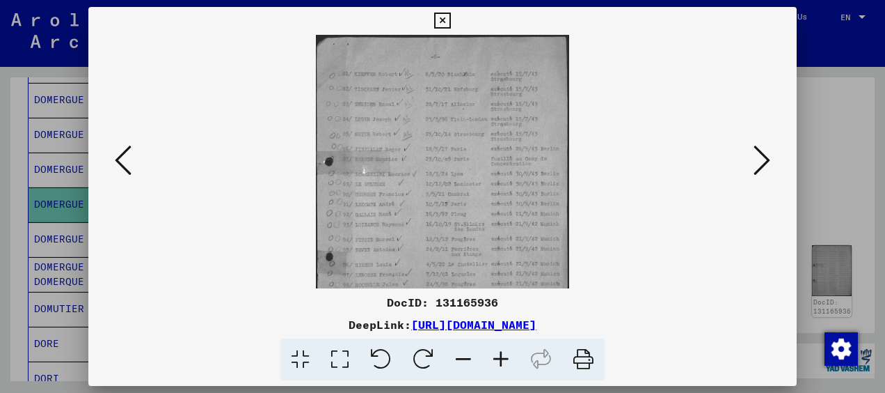
click at [501, 361] on icon at bounding box center [501, 359] width 38 height 42
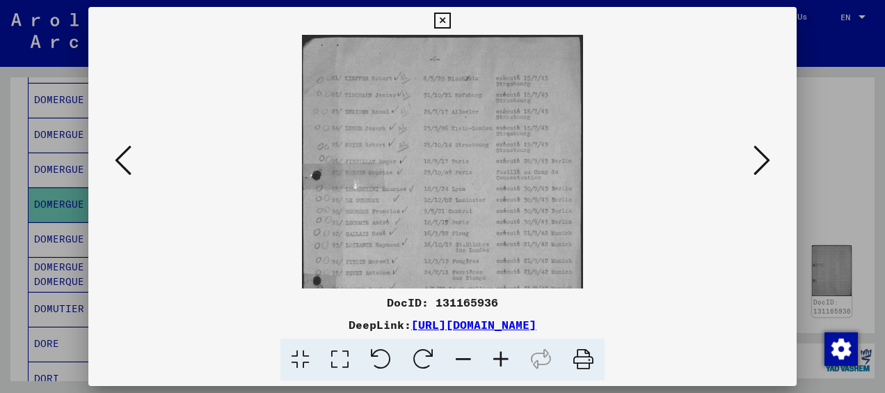
click at [501, 361] on icon at bounding box center [501, 359] width 38 height 42
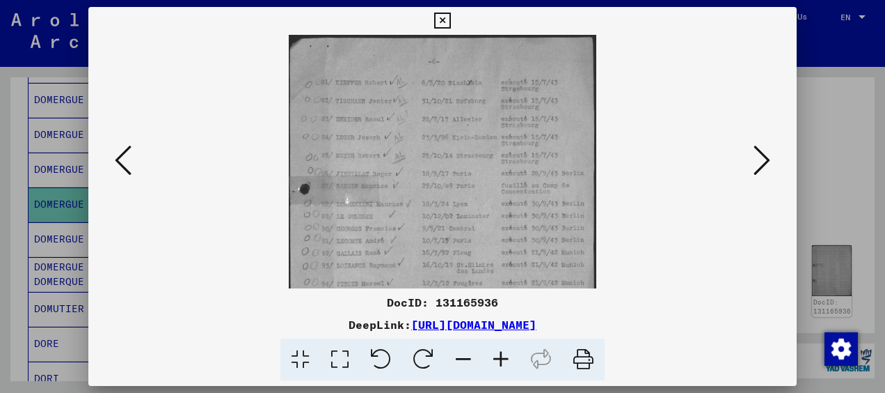
click at [501, 361] on icon at bounding box center [501, 359] width 38 height 42
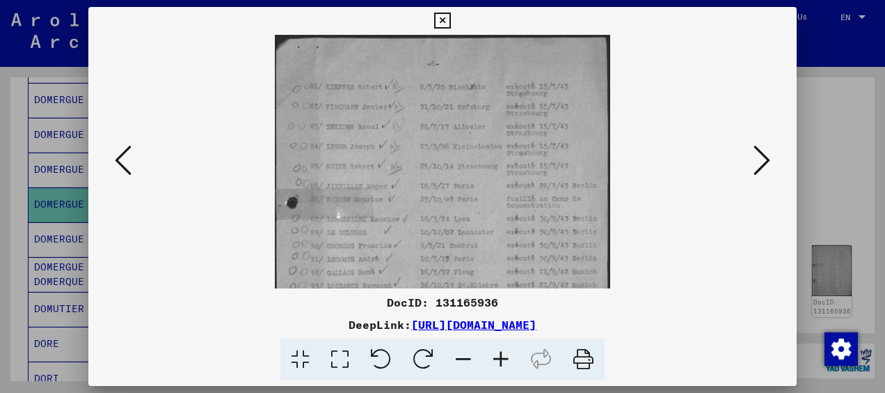
click at [501, 361] on icon at bounding box center [501, 359] width 38 height 42
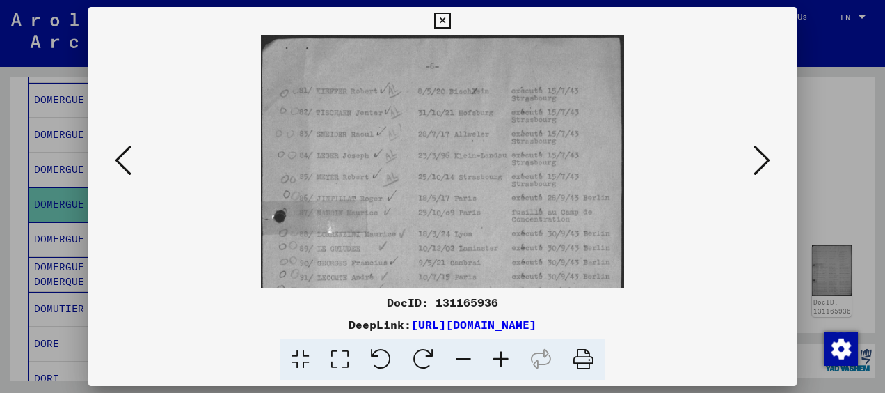
click at [501, 361] on icon at bounding box center [501, 359] width 38 height 42
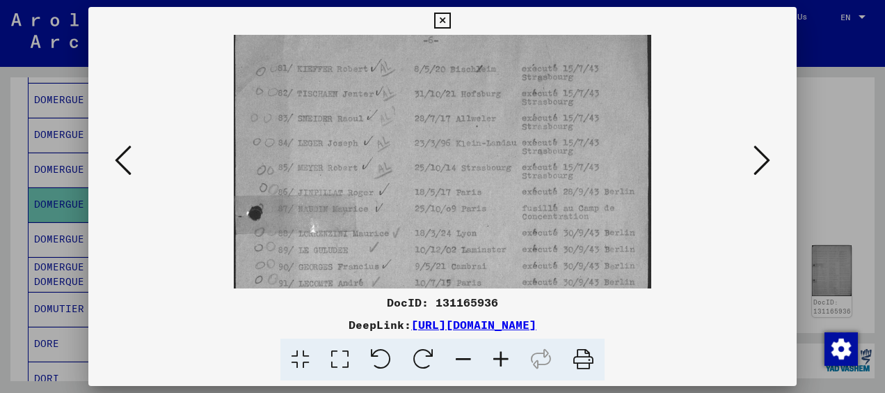
drag, startPoint x: 340, startPoint y: 203, endPoint x: 344, endPoint y: 170, distance: 33.6
click at [344, 170] on img at bounding box center [443, 270] width 418 height 532
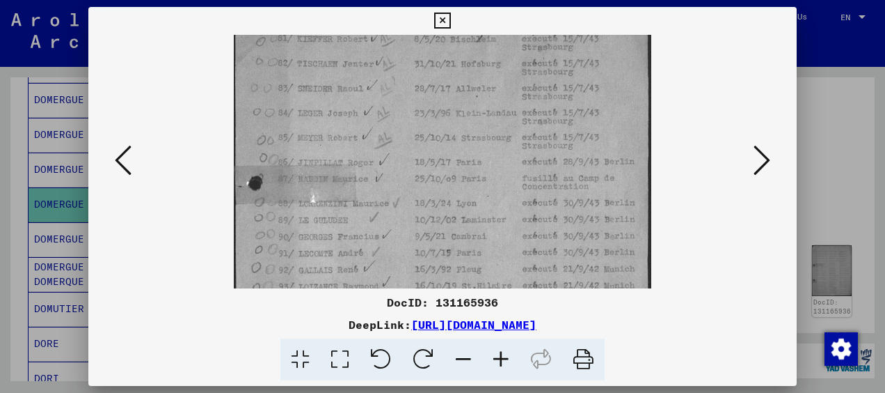
drag, startPoint x: 350, startPoint y: 230, endPoint x: 354, endPoint y: 180, distance: 50.2
click at [354, 181] on img at bounding box center [443, 240] width 418 height 532
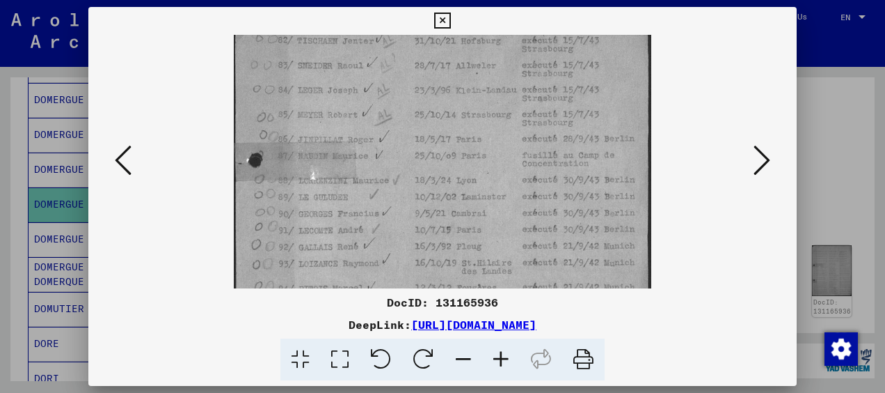
drag, startPoint x: 351, startPoint y: 194, endPoint x: 361, endPoint y: 106, distance: 89.0
click at [361, 107] on img at bounding box center [443, 217] width 418 height 532
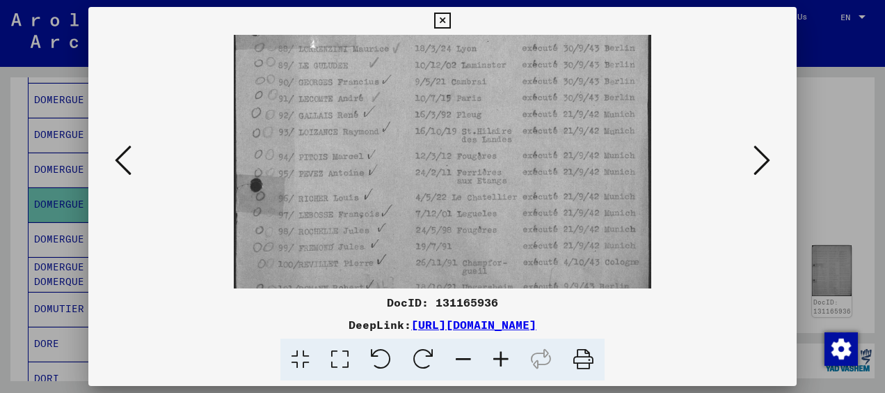
drag, startPoint x: 356, startPoint y: 177, endPoint x: 358, endPoint y: 136, distance: 41.2
click at [358, 136] on img at bounding box center [443, 86] width 418 height 532
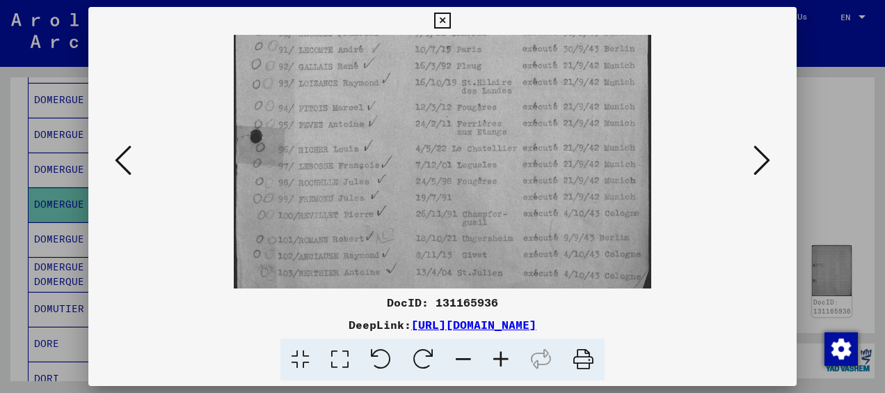
scroll to position [278, 0]
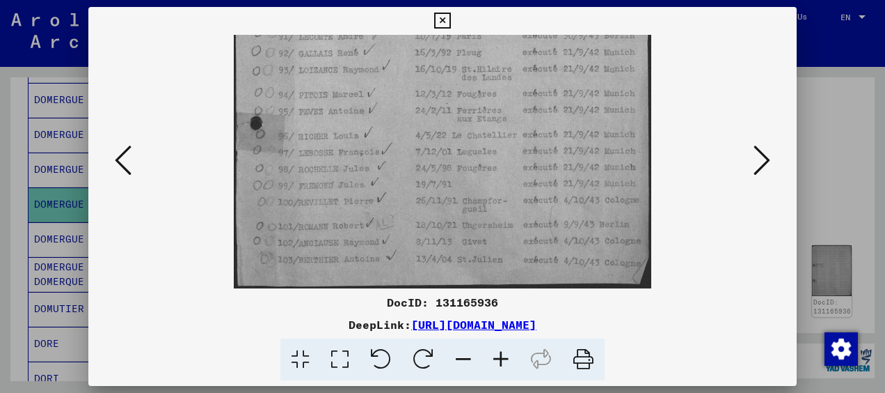
drag, startPoint x: 351, startPoint y: 199, endPoint x: 366, endPoint y: 138, distance: 63.1
click at [366, 138] on img at bounding box center [443, 24] width 418 height 532
click at [750, 158] on button at bounding box center [762, 161] width 25 height 40
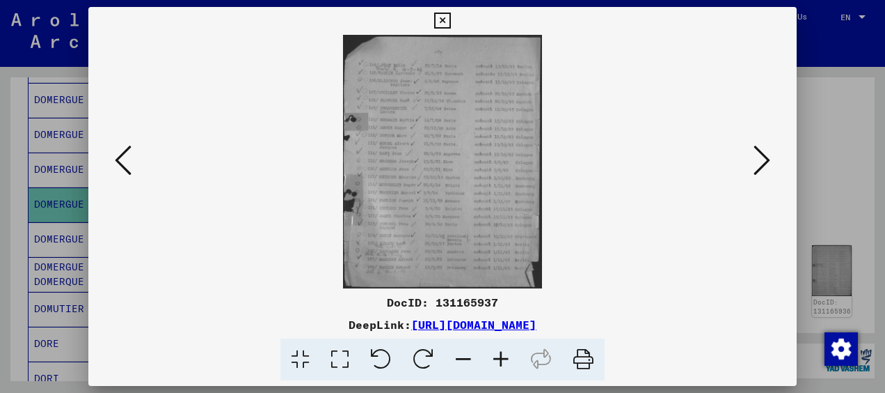
click at [501, 362] on icon at bounding box center [501, 359] width 38 height 42
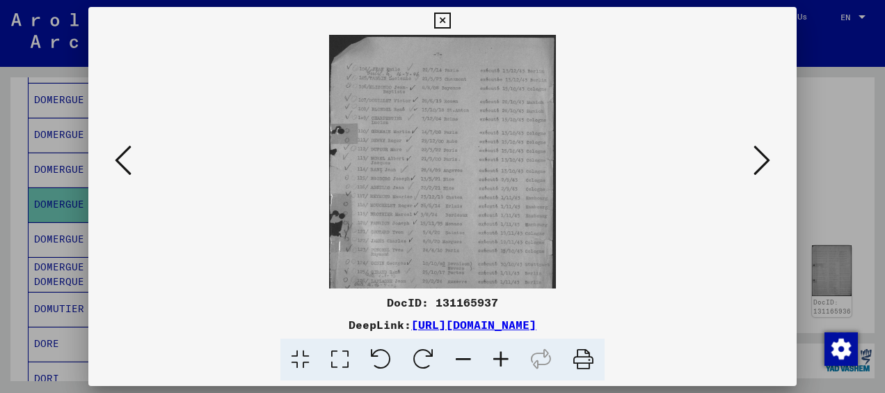
click at [501, 362] on icon at bounding box center [501, 359] width 38 height 42
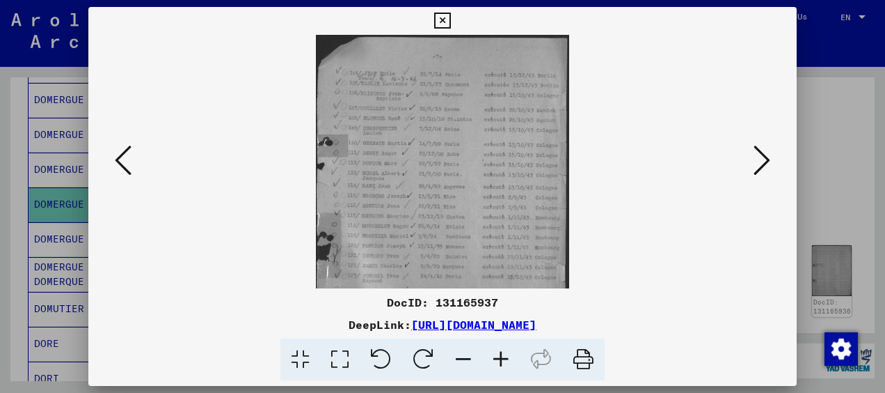
click at [501, 362] on icon at bounding box center [501, 359] width 38 height 42
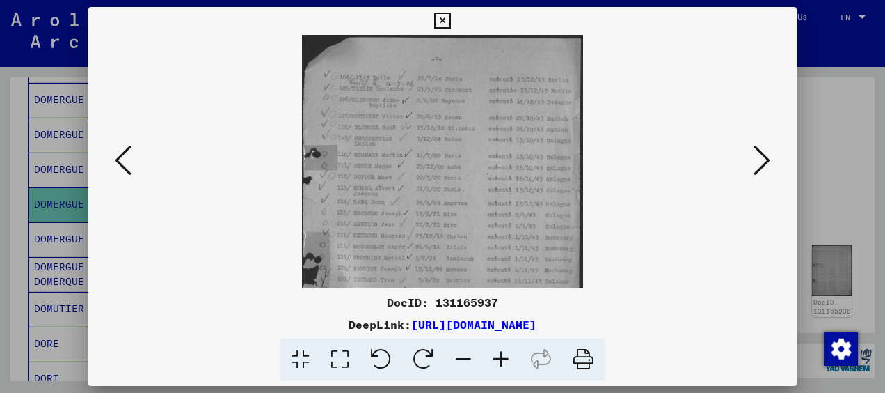
click at [501, 362] on icon at bounding box center [501, 359] width 38 height 42
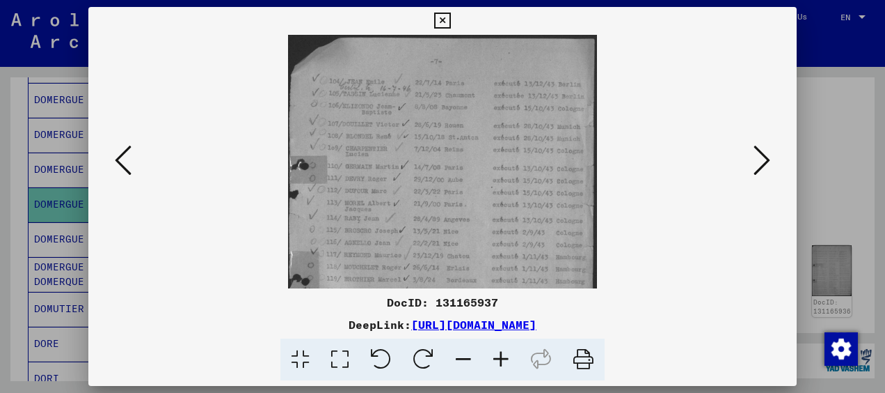
click at [501, 362] on icon at bounding box center [501, 359] width 38 height 42
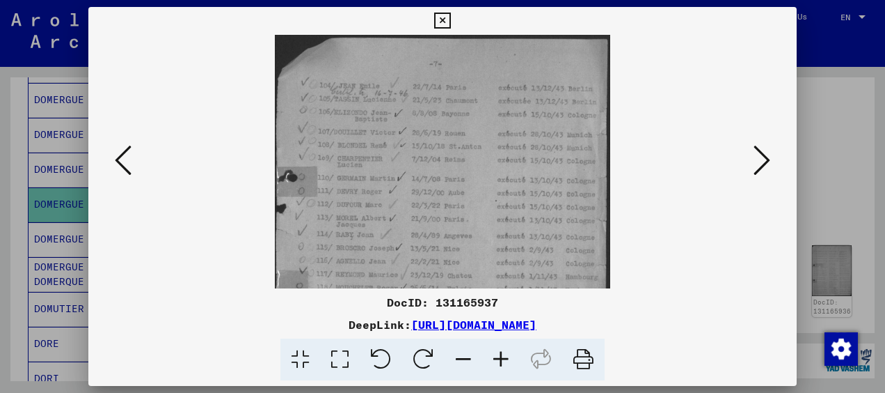
click at [501, 362] on icon at bounding box center [501, 359] width 38 height 42
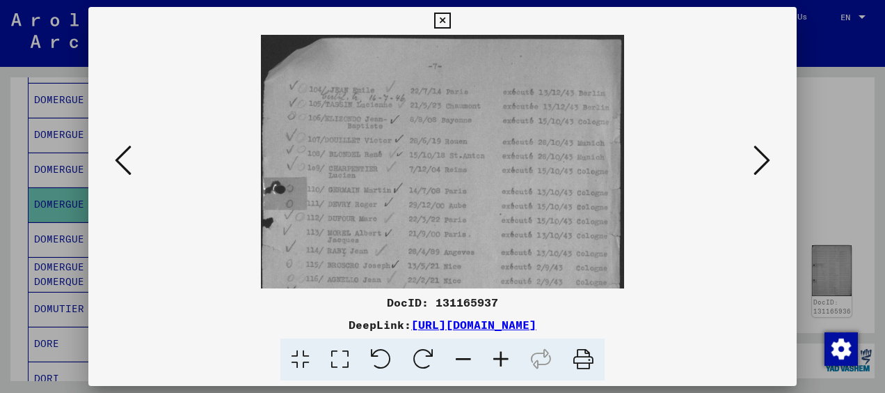
click at [501, 362] on icon at bounding box center [501, 359] width 38 height 42
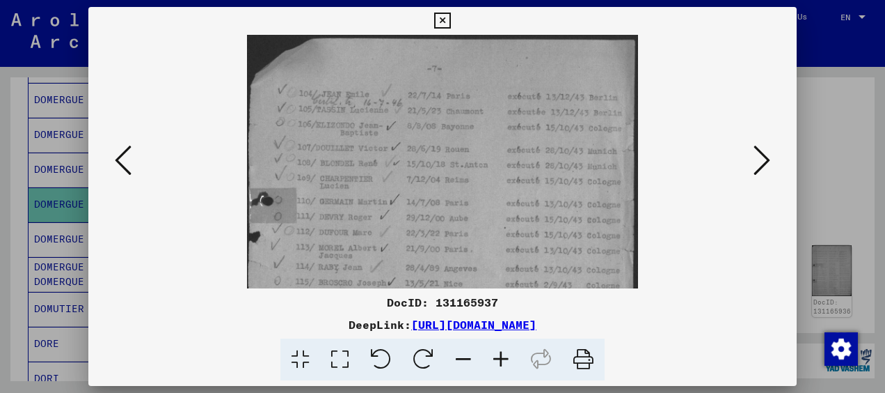
click at [501, 362] on icon at bounding box center [501, 359] width 38 height 42
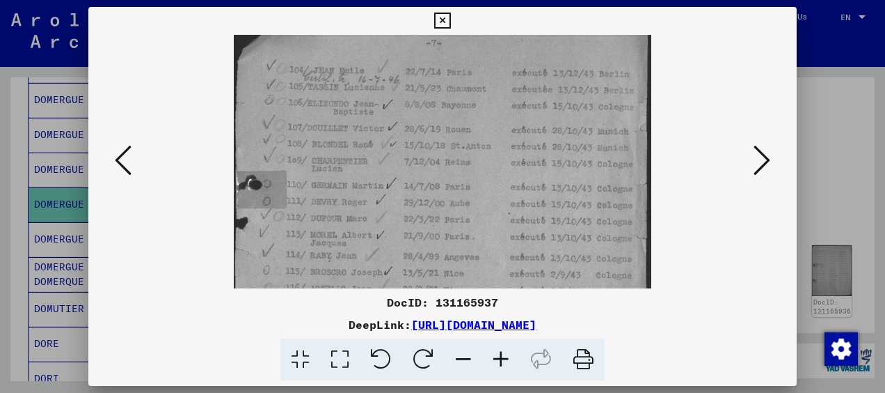
scroll to position [35, 0]
drag, startPoint x: 369, startPoint y: 223, endPoint x: 374, endPoint y: 189, distance: 34.6
click at [374, 189] on img at bounding box center [443, 266] width 418 height 532
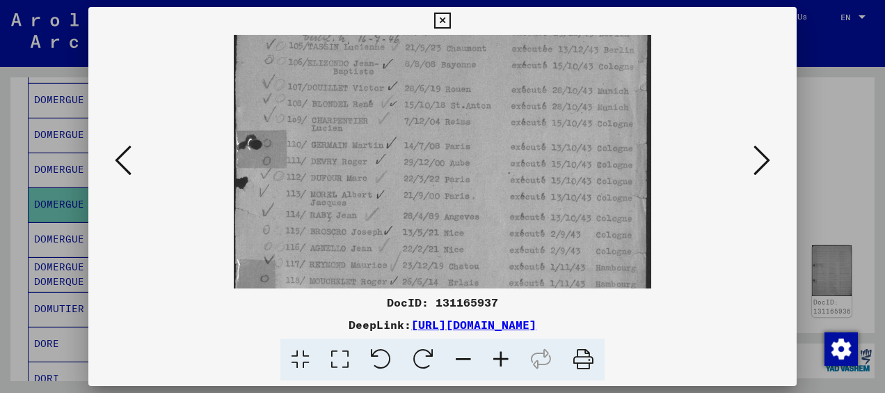
drag, startPoint x: 370, startPoint y: 212, endPoint x: 377, endPoint y: 179, distance: 34.1
click at [377, 180] on img at bounding box center [443, 233] width 418 height 532
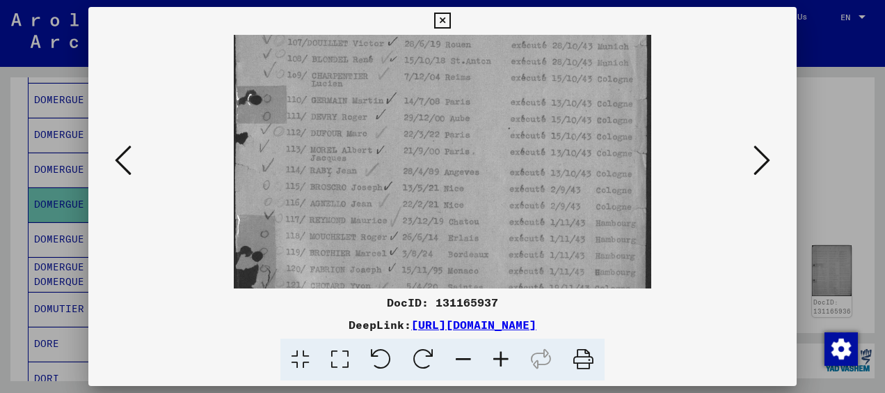
scroll to position [115, 0]
drag, startPoint x: 381, startPoint y: 212, endPoint x: 385, endPoint y: 166, distance: 45.4
click at [385, 166] on img at bounding box center [443, 186] width 418 height 532
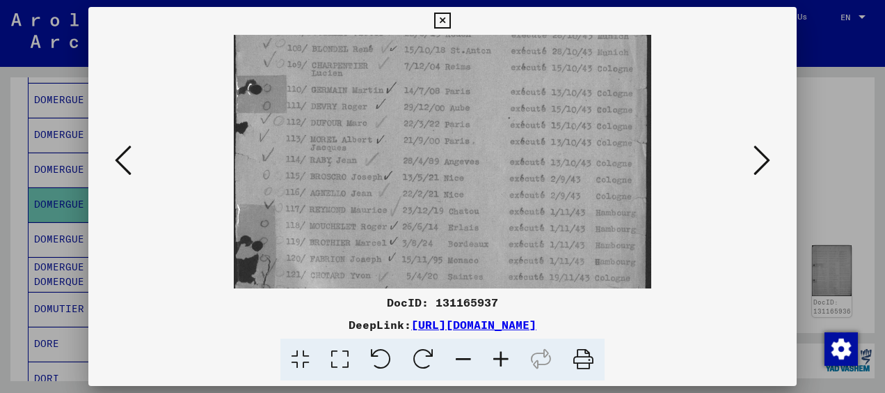
drag, startPoint x: 376, startPoint y: 230, endPoint x: 375, endPoint y: 222, distance: 7.7
click at [375, 222] on img at bounding box center [443, 178] width 418 height 532
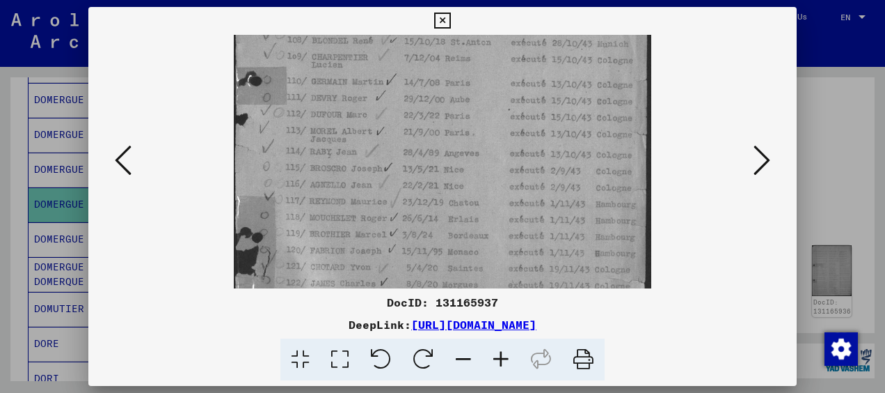
drag, startPoint x: 373, startPoint y: 224, endPoint x: 369, endPoint y: 209, distance: 15.9
click at [370, 210] on img at bounding box center [443, 169] width 418 height 532
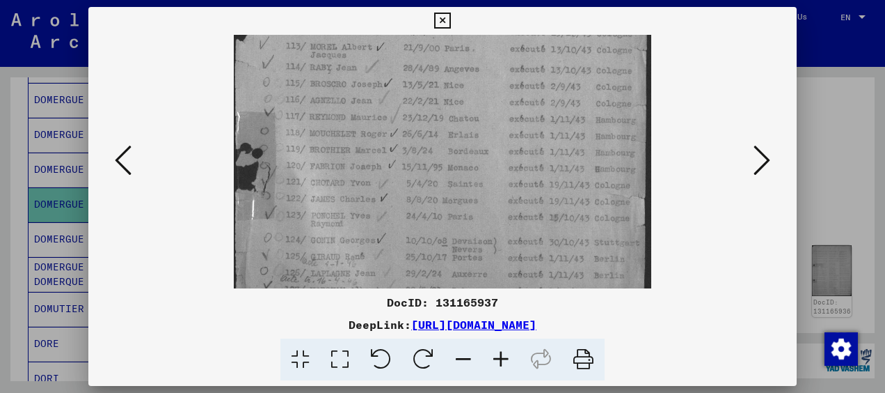
drag, startPoint x: 369, startPoint y: 207, endPoint x: 388, endPoint y: 126, distance: 83.7
click at [388, 126] on img at bounding box center [443, 85] width 418 height 532
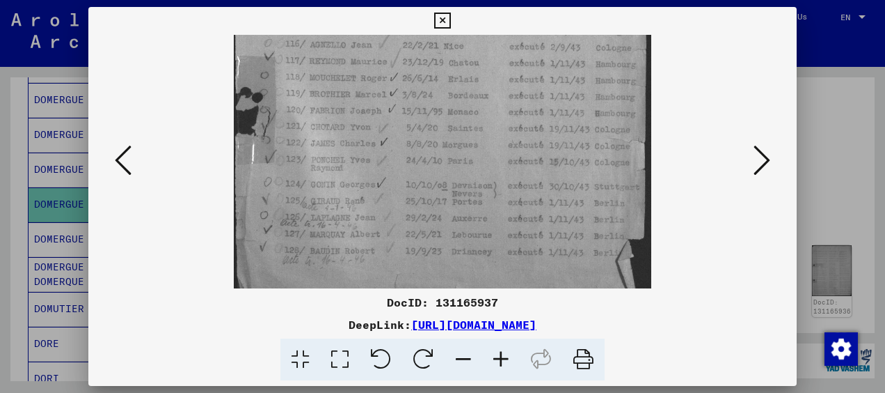
drag, startPoint x: 389, startPoint y: 211, endPoint x: 399, endPoint y: 161, distance: 50.4
click at [399, 161] on img at bounding box center [443, 29] width 418 height 532
click at [765, 159] on icon at bounding box center [762, 159] width 17 height 33
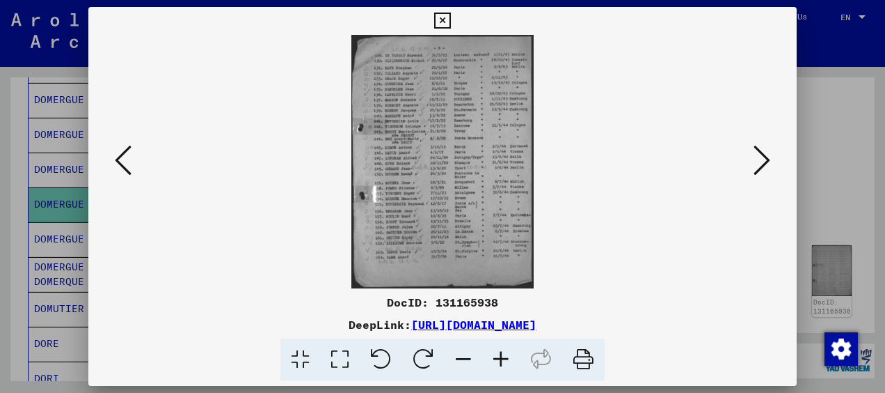
click at [500, 353] on icon at bounding box center [501, 359] width 38 height 42
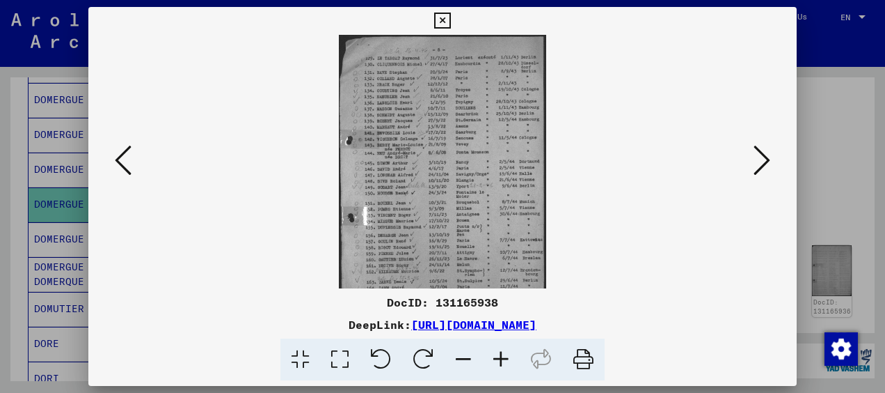
click at [500, 353] on icon at bounding box center [501, 359] width 38 height 42
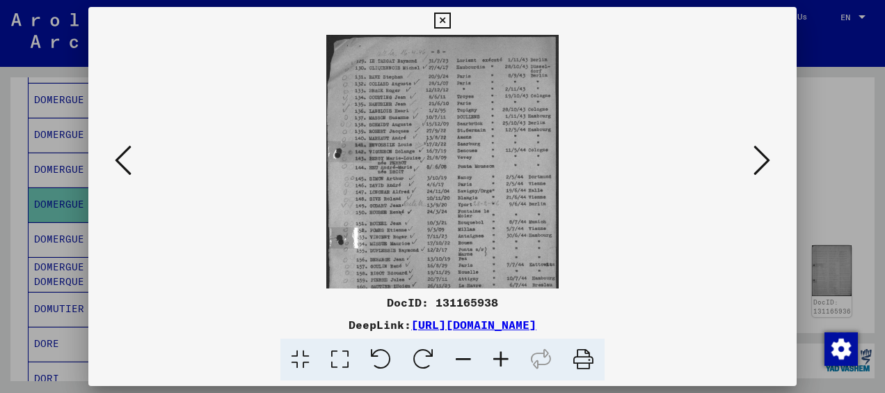
click at [500, 353] on icon at bounding box center [501, 359] width 38 height 42
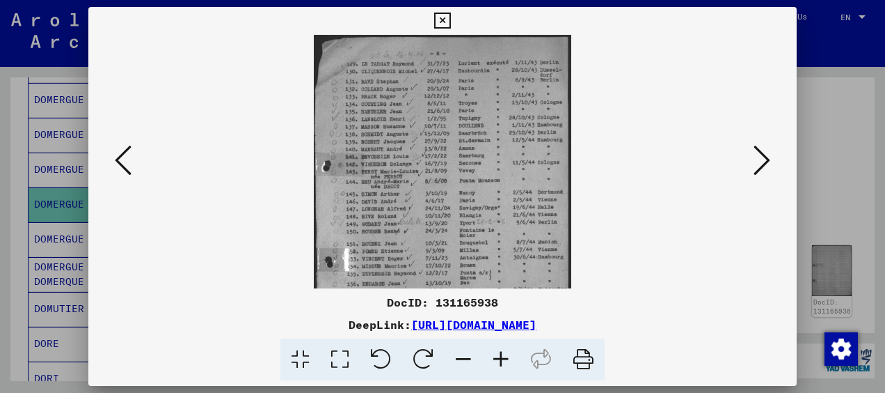
click at [500, 353] on icon at bounding box center [501, 359] width 38 height 42
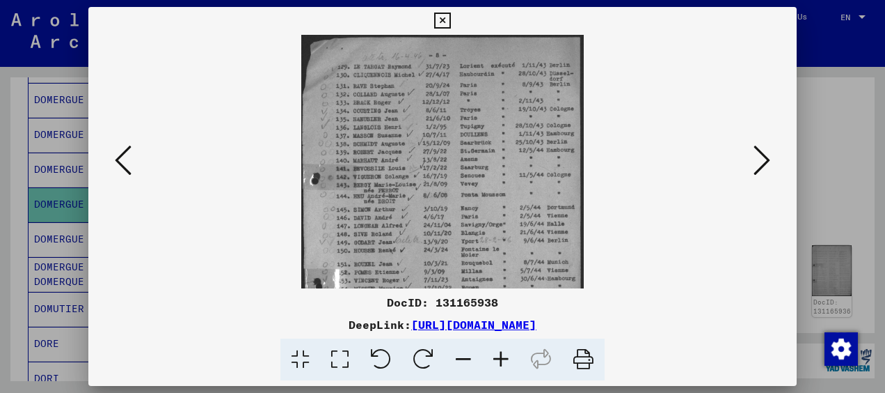
click at [500, 353] on icon at bounding box center [501, 359] width 38 height 42
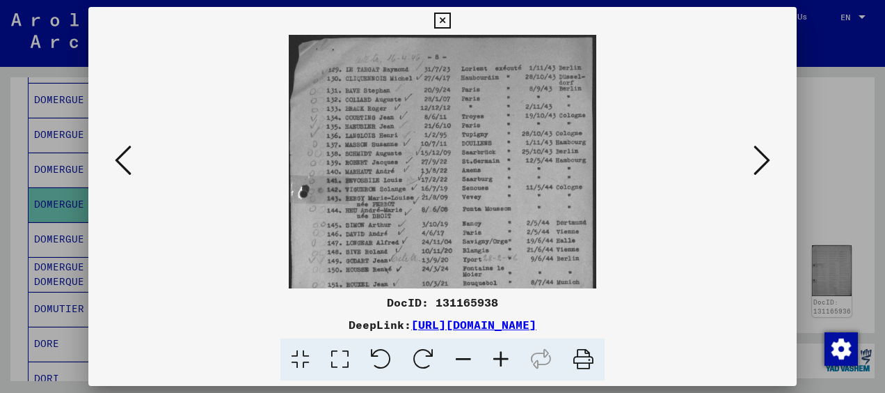
click at [500, 353] on icon at bounding box center [501, 359] width 38 height 42
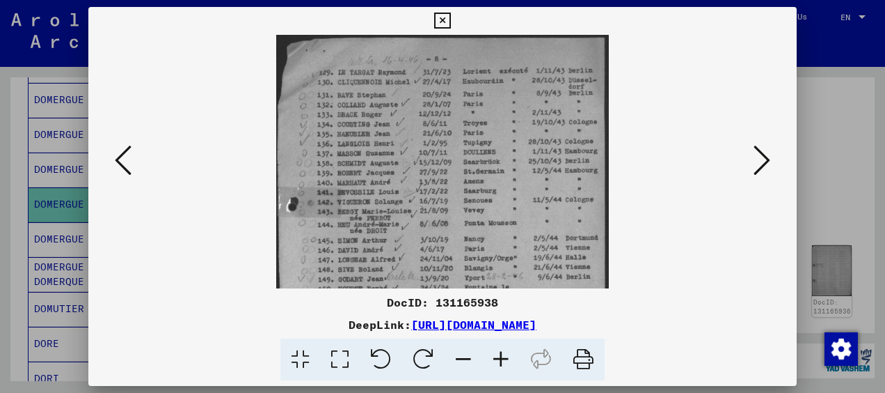
click at [500, 353] on icon at bounding box center [501, 359] width 38 height 42
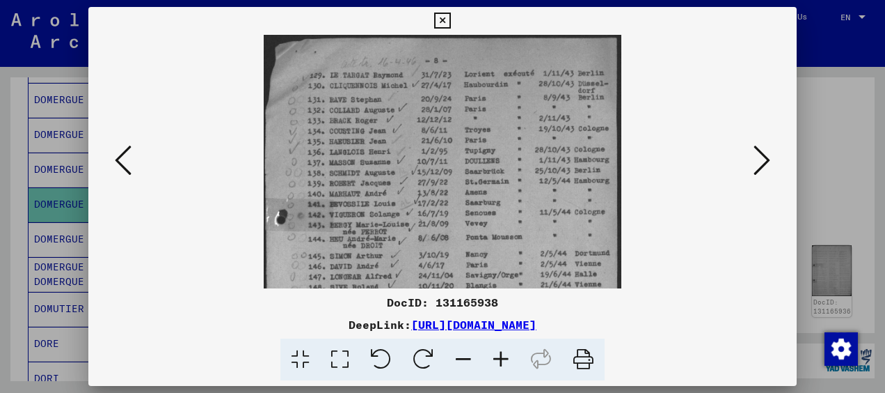
click at [500, 353] on icon at bounding box center [501, 359] width 38 height 42
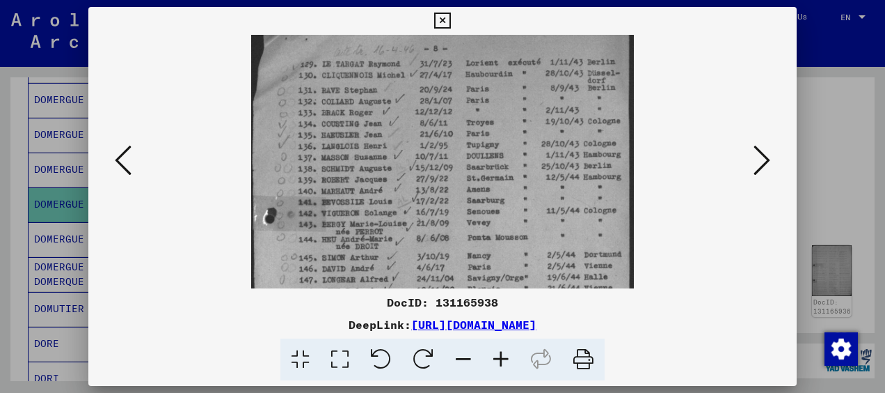
drag, startPoint x: 353, startPoint y: 155, endPoint x: 339, endPoint y: 139, distance: 20.7
click at [339, 139] on img at bounding box center [442, 287] width 382 height 532
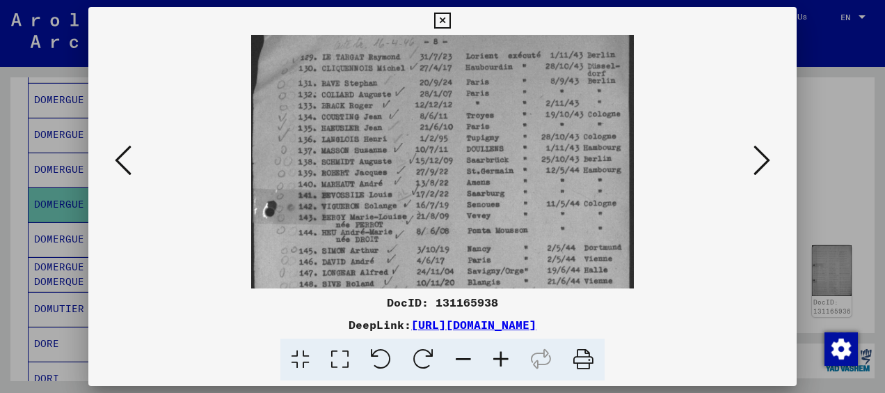
drag, startPoint x: 341, startPoint y: 177, endPoint x: 342, endPoint y: 159, distance: 18.1
click at [342, 164] on img at bounding box center [442, 280] width 382 height 532
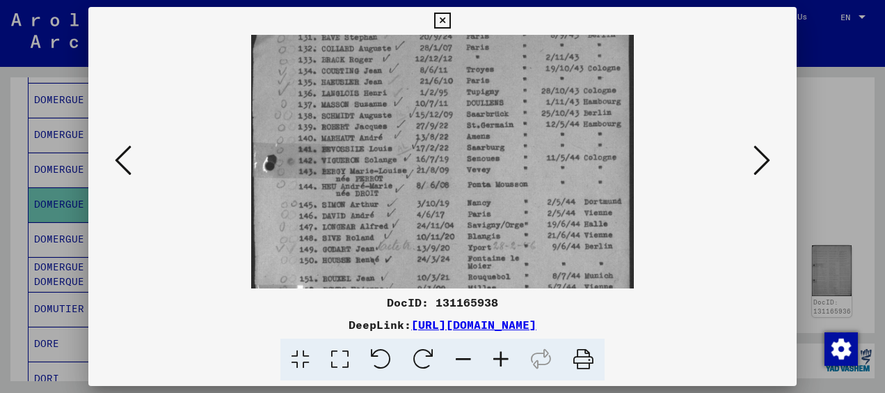
drag, startPoint x: 342, startPoint y: 173, endPoint x: 340, endPoint y: 143, distance: 30.7
click at [340, 142] on img at bounding box center [442, 234] width 382 height 532
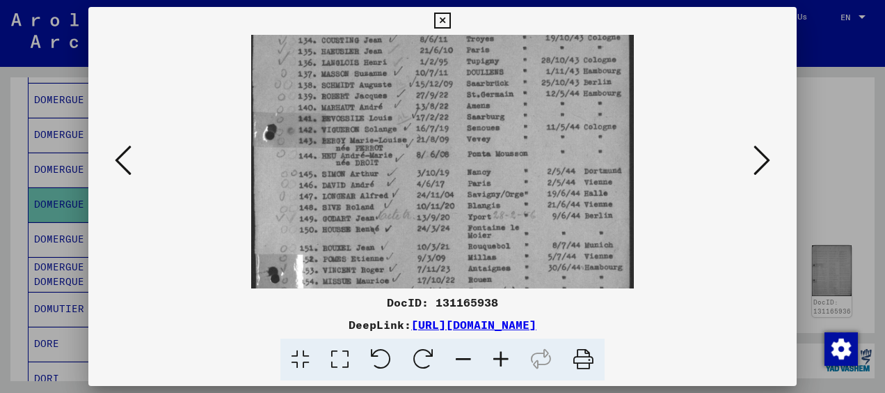
drag, startPoint x: 342, startPoint y: 184, endPoint x: 340, endPoint y: 159, distance: 25.1
click at [340, 159] on img at bounding box center [442, 203] width 382 height 532
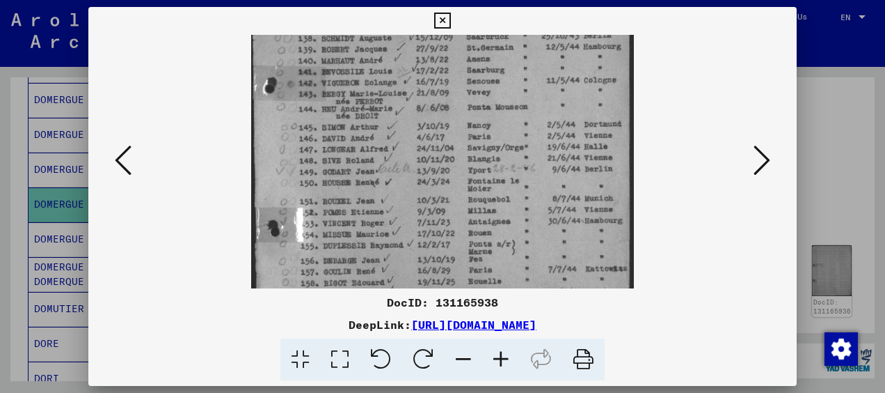
drag, startPoint x: 341, startPoint y: 182, endPoint x: 338, endPoint y: 139, distance: 44.0
click at [338, 138] on img at bounding box center [442, 157] width 382 height 532
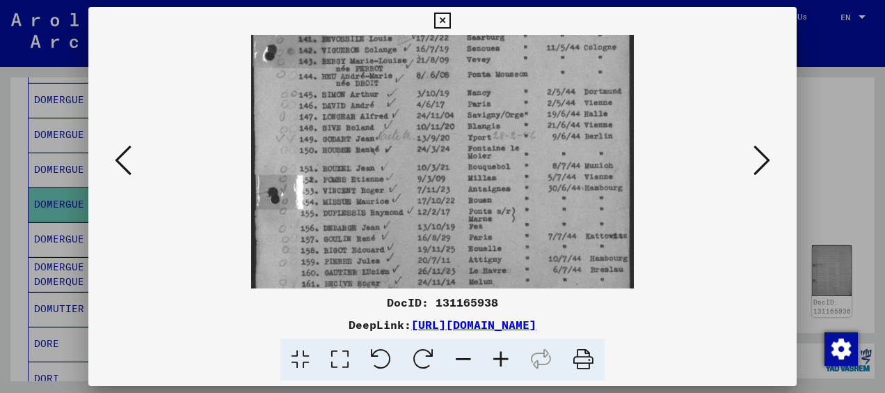
drag, startPoint x: 339, startPoint y: 164, endPoint x: 337, endPoint y: 136, distance: 27.9
click at [337, 136] on img at bounding box center [442, 124] width 382 height 532
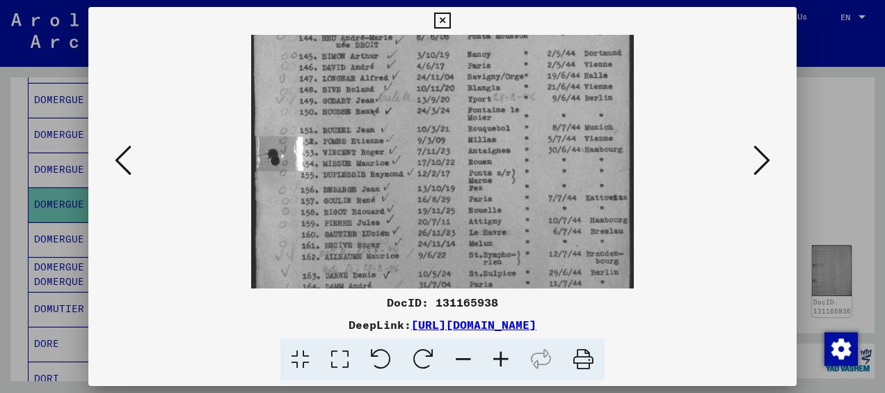
drag, startPoint x: 341, startPoint y: 154, endPoint x: 341, endPoint y: 121, distance: 32.7
click at [341, 121] on img at bounding box center [442, 86] width 382 height 532
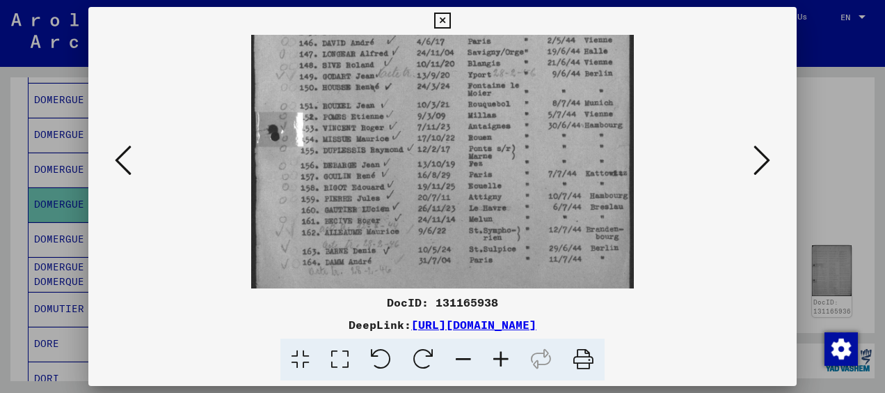
drag, startPoint x: 342, startPoint y: 155, endPoint x: 341, endPoint y: 135, distance: 19.5
click at [342, 134] on img at bounding box center [442, 61] width 382 height 532
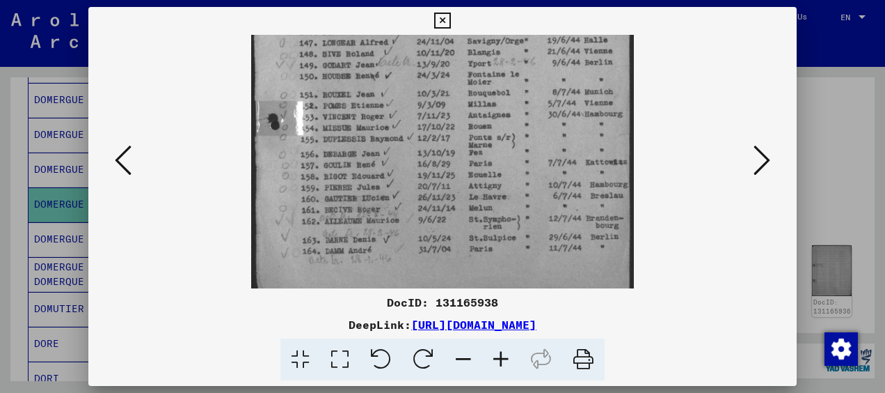
scroll to position [255, 0]
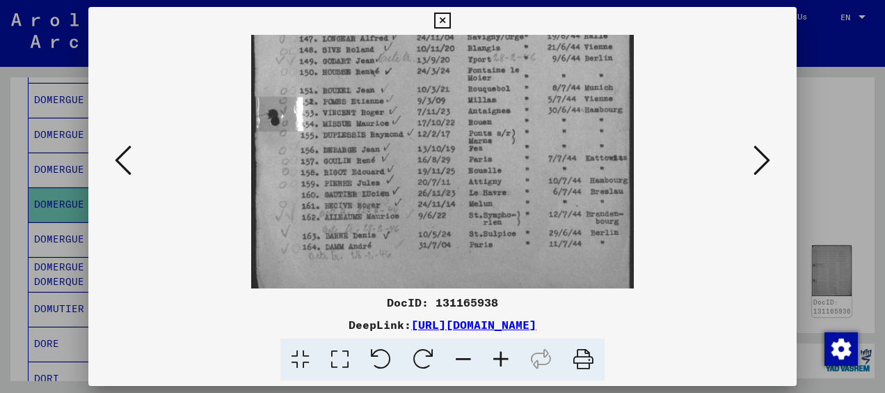
drag, startPoint x: 342, startPoint y: 155, endPoint x: 342, endPoint y: 142, distance: 12.5
click at [342, 142] on img at bounding box center [442, 46] width 382 height 532
click at [757, 148] on icon at bounding box center [762, 159] width 17 height 33
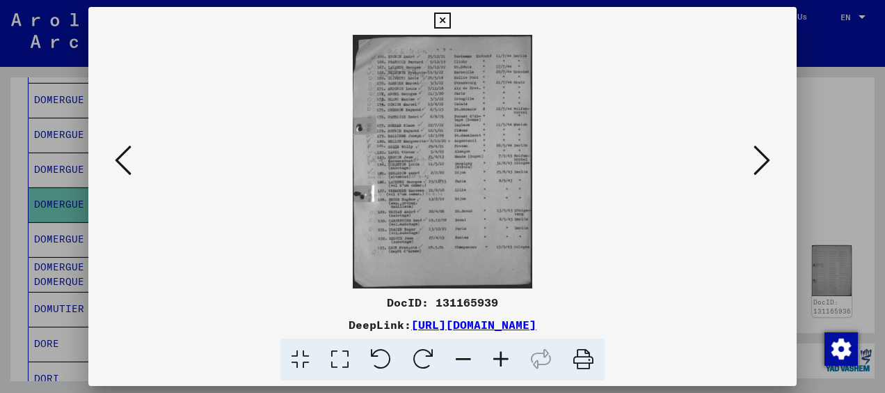
click at [500, 365] on icon at bounding box center [501, 359] width 38 height 42
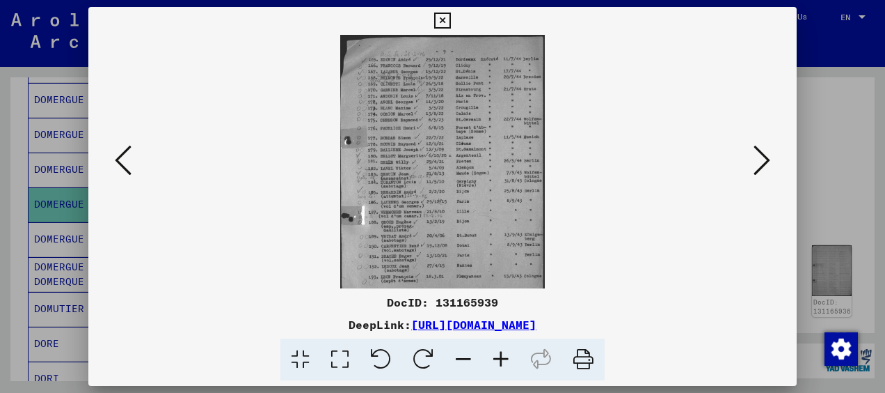
click at [500, 365] on icon at bounding box center [501, 359] width 38 height 42
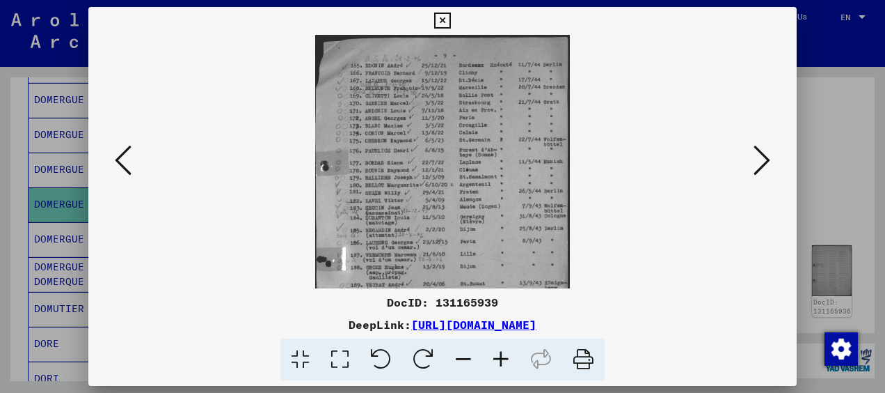
click at [500, 365] on icon at bounding box center [501, 359] width 38 height 42
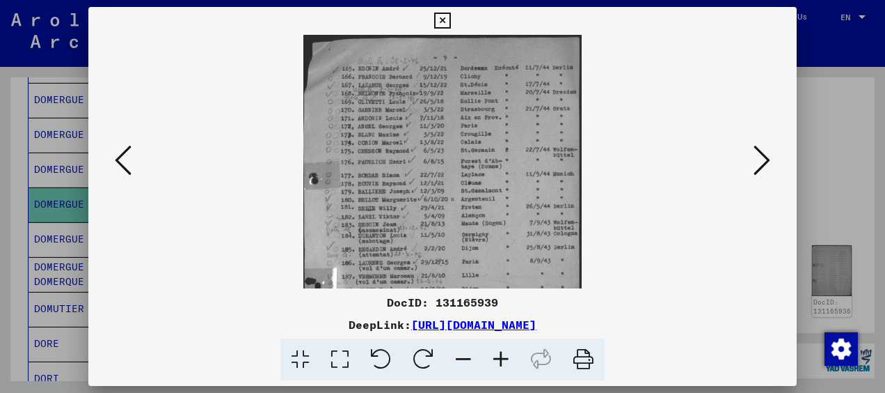
click at [500, 365] on icon at bounding box center [501, 359] width 38 height 42
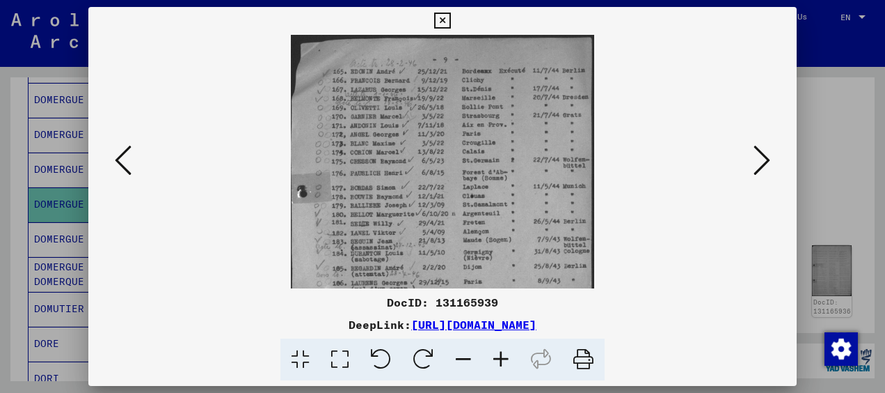
click at [500, 365] on icon at bounding box center [501, 359] width 38 height 42
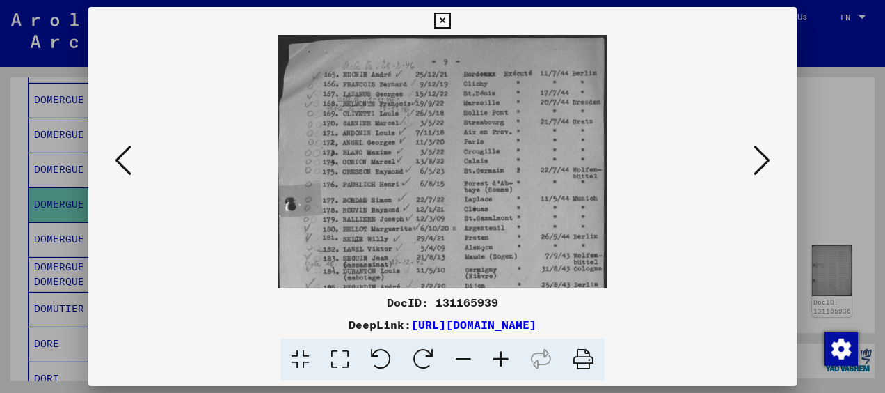
click at [500, 365] on icon at bounding box center [501, 359] width 38 height 42
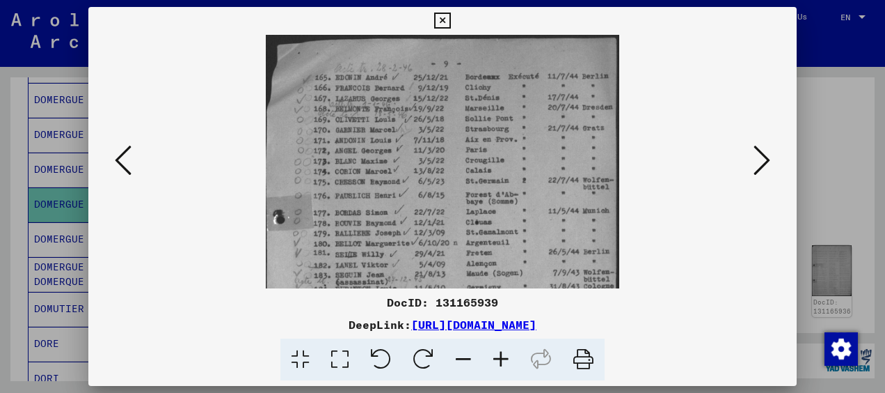
click at [502, 358] on icon at bounding box center [501, 359] width 38 height 42
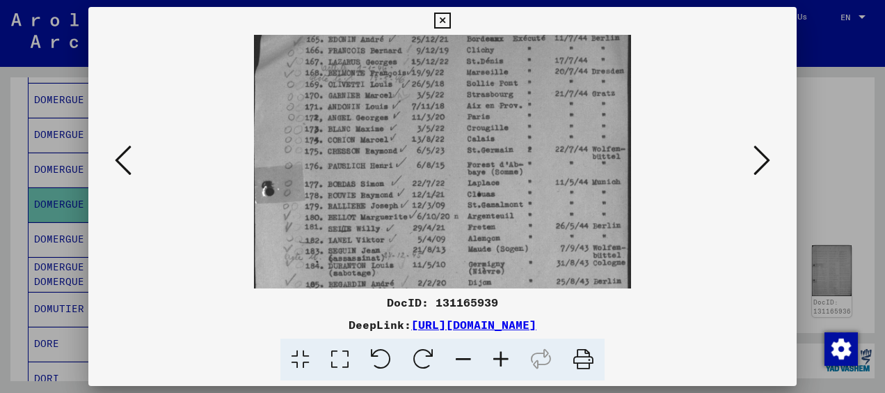
scroll to position [45, 0]
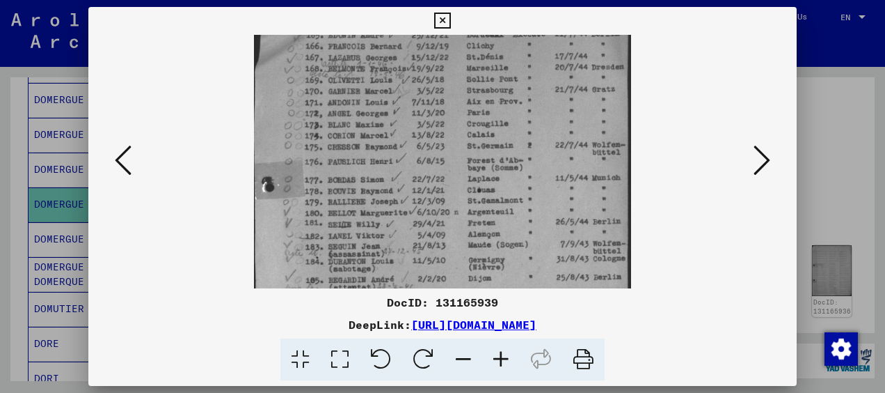
drag, startPoint x: 357, startPoint y: 244, endPoint x: 351, endPoint y: 200, distance: 43.6
click at [351, 200] on img at bounding box center [443, 256] width 378 height 532
click at [320, 303] on div "DocID: 131165939" at bounding box center [442, 302] width 709 height 17
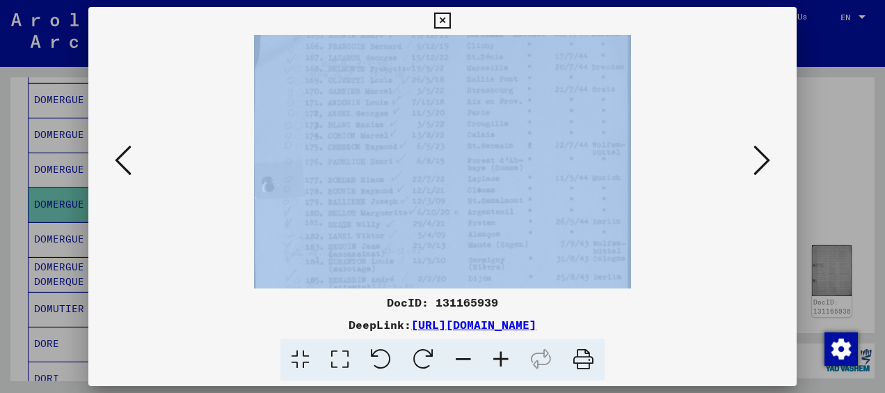
drag, startPoint x: 320, startPoint y: 301, endPoint x: 324, endPoint y: 251, distance: 51.0
click at [324, 251] on div "DocID: 131165939 DeepLink: [URL][DOMAIN_NAME]" at bounding box center [442, 194] width 709 height 374
click at [187, 248] on div at bounding box center [443, 161] width 614 height 253
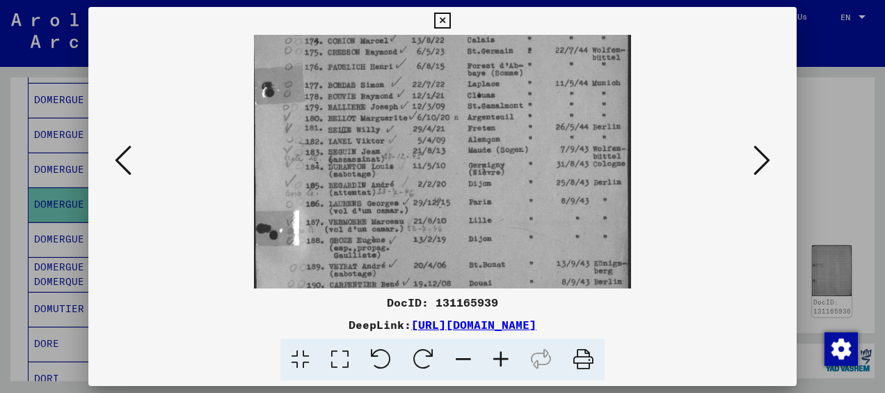
drag, startPoint x: 356, startPoint y: 230, endPoint x: 374, endPoint y: 136, distance: 95.8
click at [374, 136] on img at bounding box center [443, 161] width 378 height 532
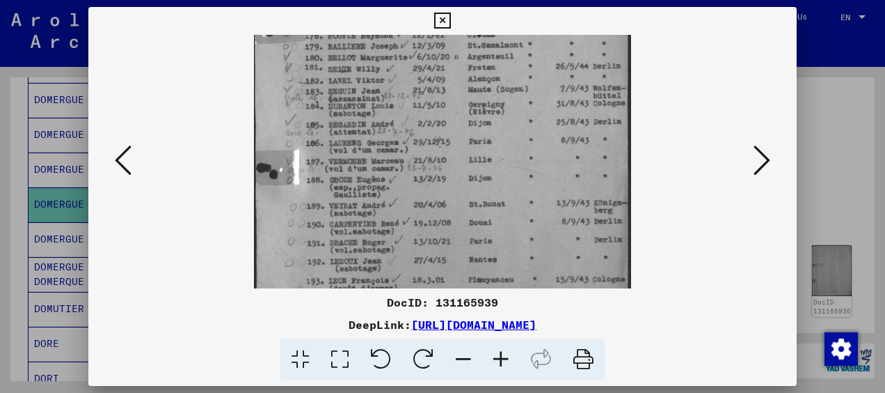
drag, startPoint x: 378, startPoint y: 228, endPoint x: 398, endPoint y: 167, distance: 63.8
click at [398, 167] on img at bounding box center [443, 100] width 378 height 532
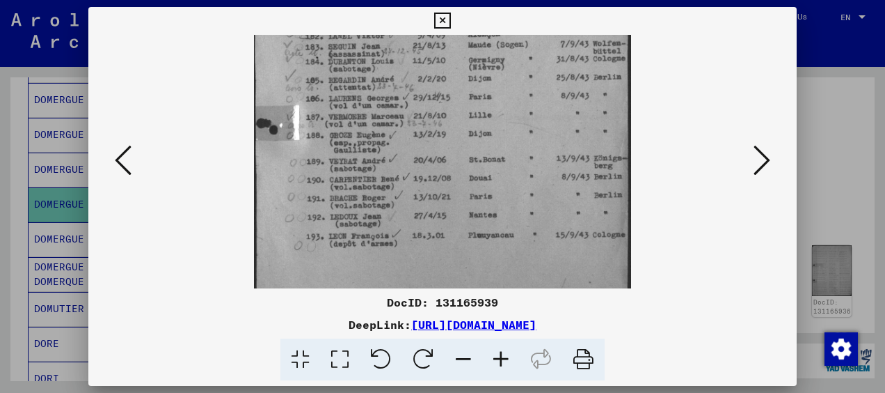
drag, startPoint x: 398, startPoint y: 209, endPoint x: 415, endPoint y: 164, distance: 47.6
click at [415, 164] on img at bounding box center [443, 56] width 378 height 532
click at [763, 160] on icon at bounding box center [762, 159] width 17 height 33
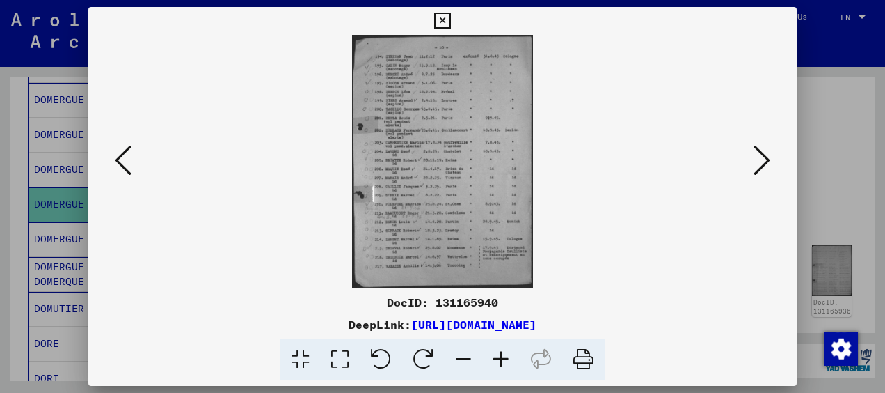
click at [47, 175] on div at bounding box center [442, 196] width 885 height 393
